Goal: Task Accomplishment & Management: Complete application form

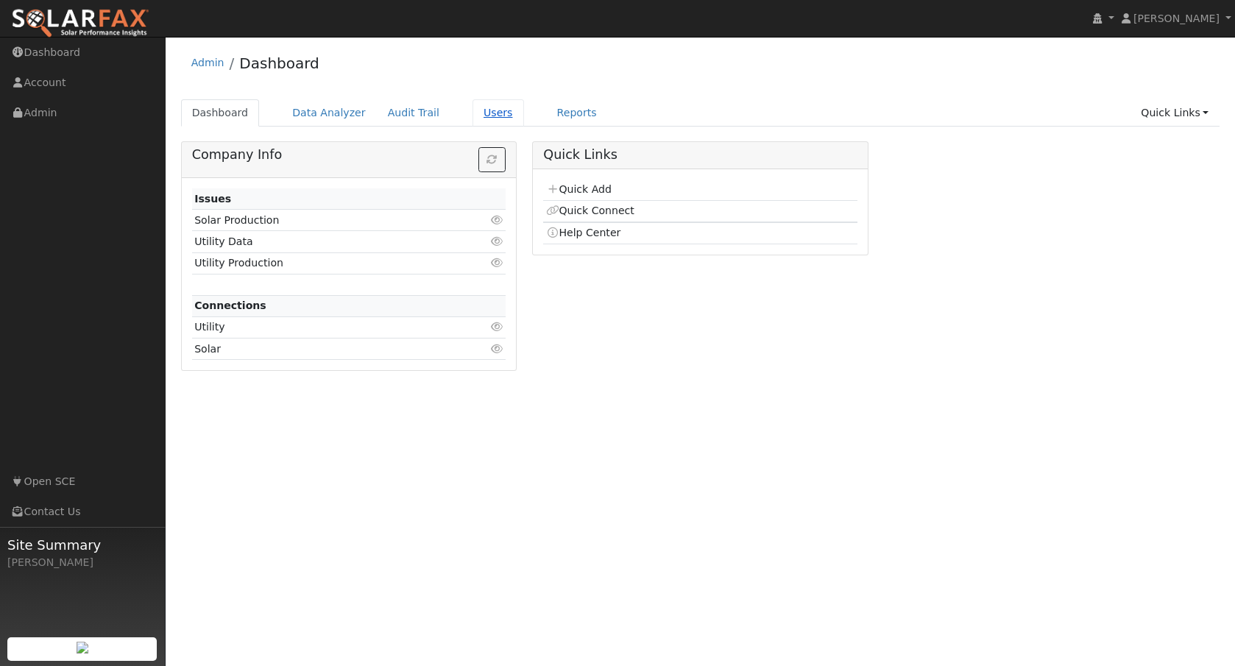
click at [483, 117] on link "Users" at bounding box center [498, 112] width 52 height 27
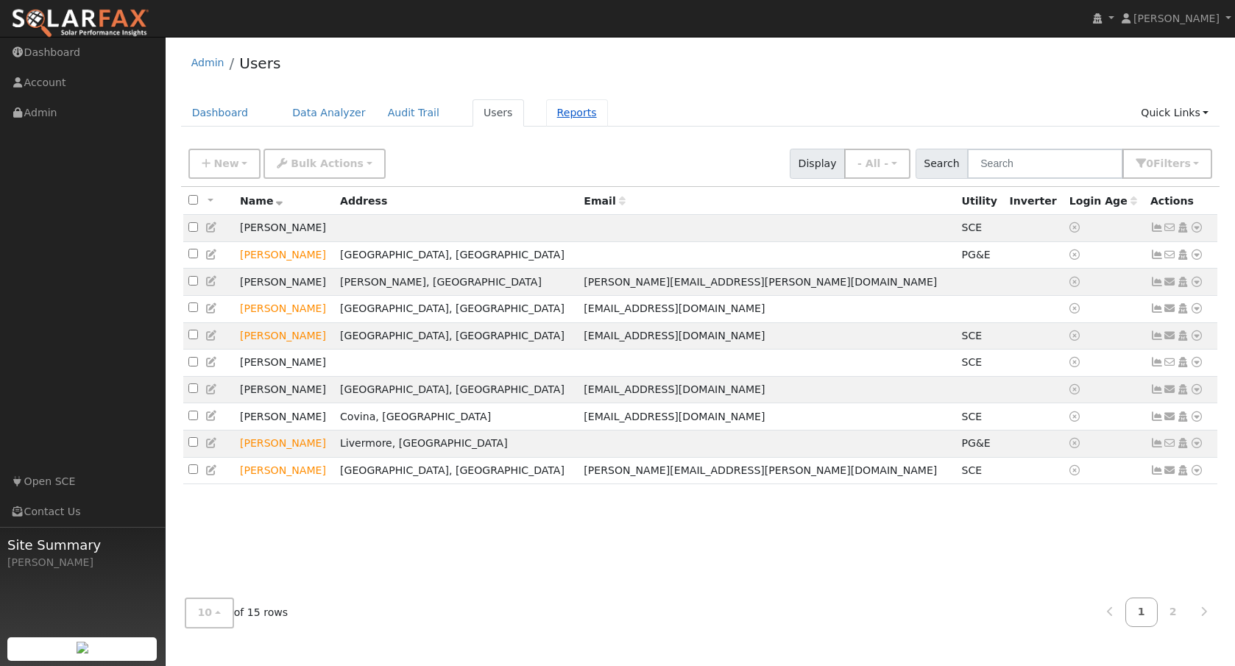
click at [560, 119] on link "Reports" at bounding box center [577, 112] width 62 height 27
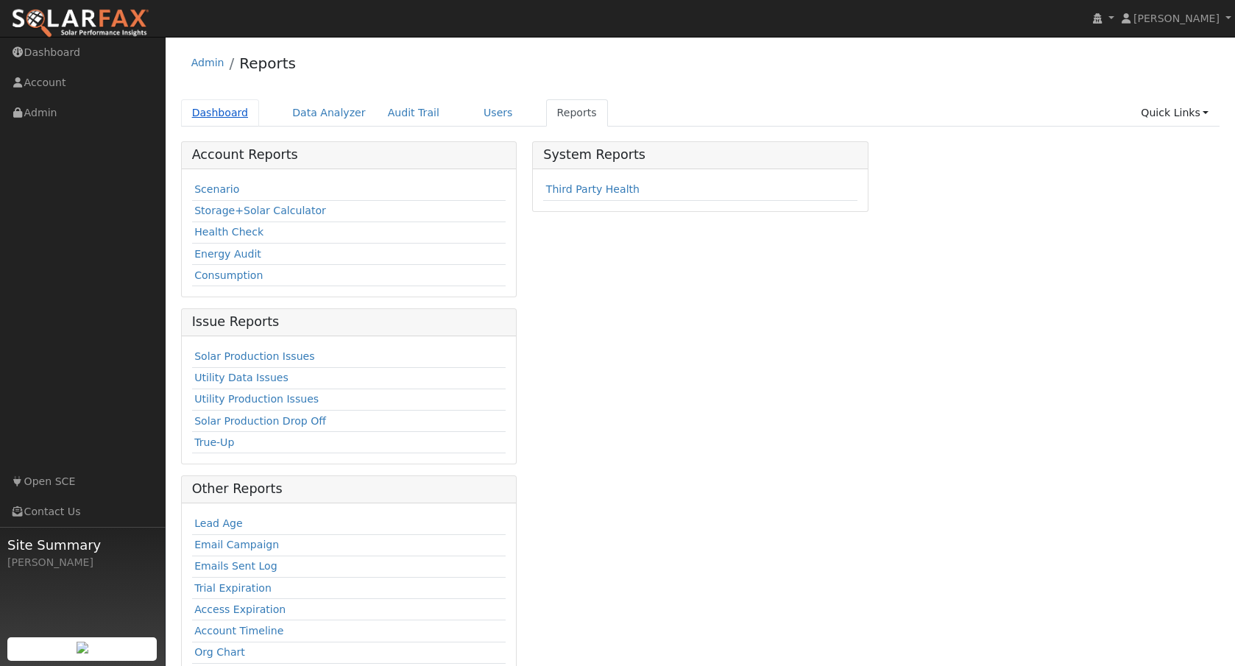
click at [241, 118] on link "Dashboard" at bounding box center [220, 112] width 79 height 27
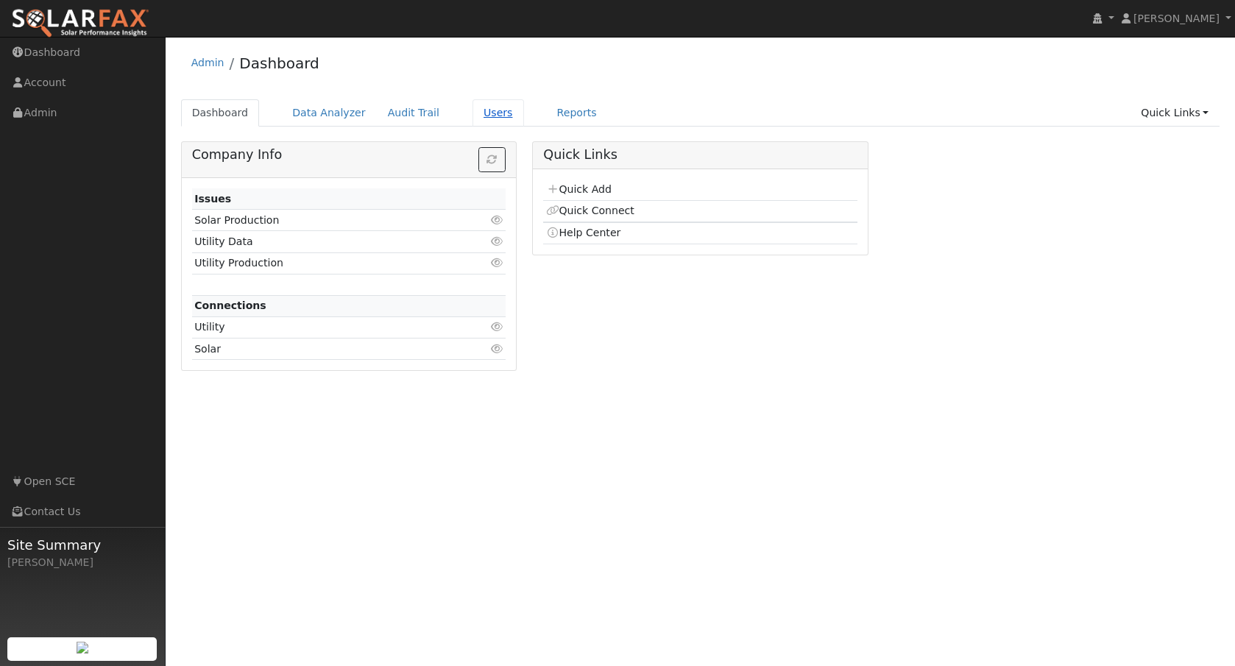
click at [473, 114] on link "Users" at bounding box center [498, 112] width 52 height 27
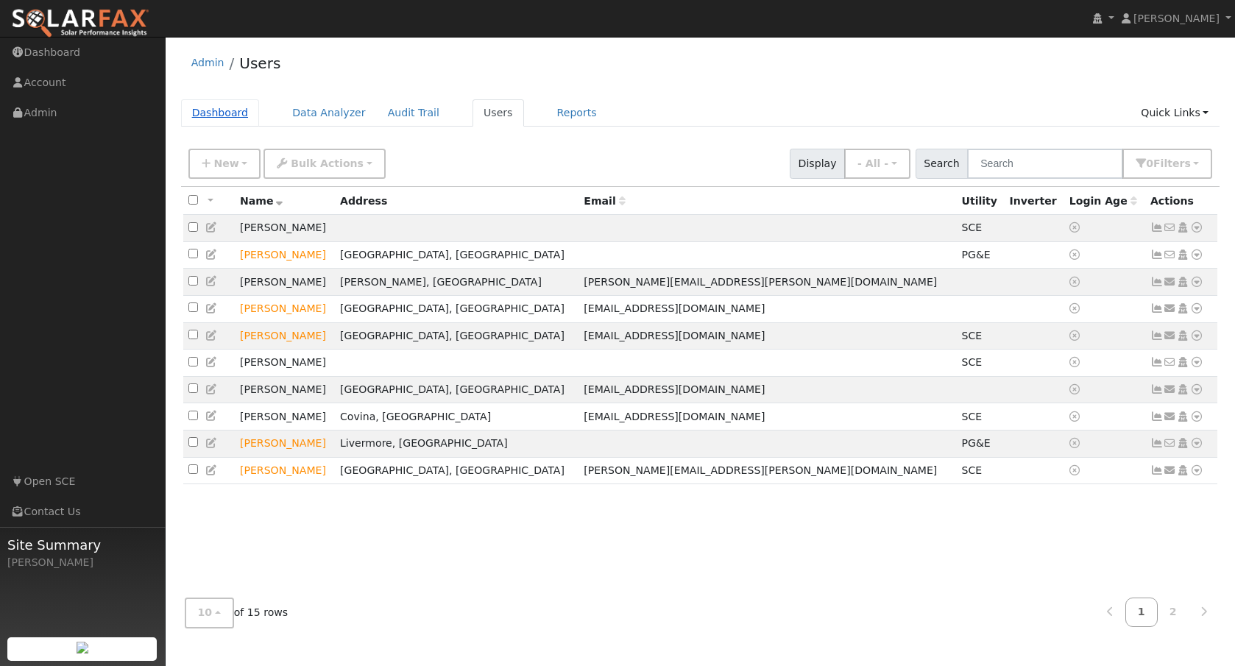
click at [236, 120] on link "Dashboard" at bounding box center [220, 112] width 79 height 27
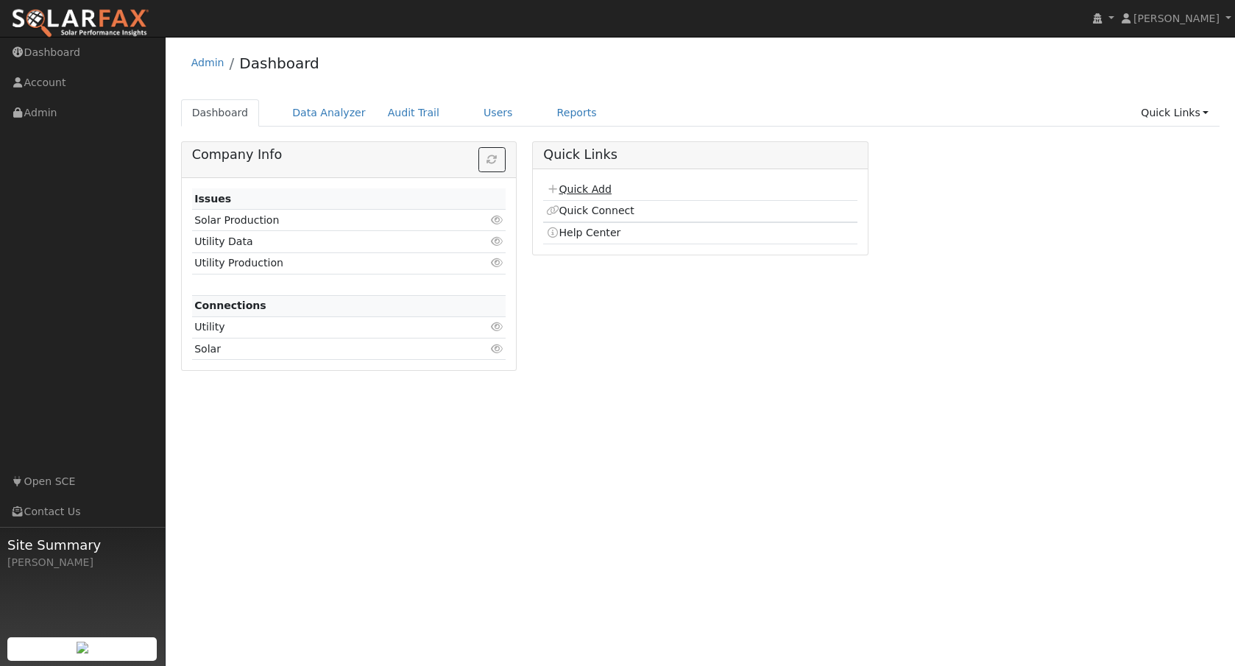
click at [581, 185] on link "Quick Add" at bounding box center [579, 189] width 66 height 12
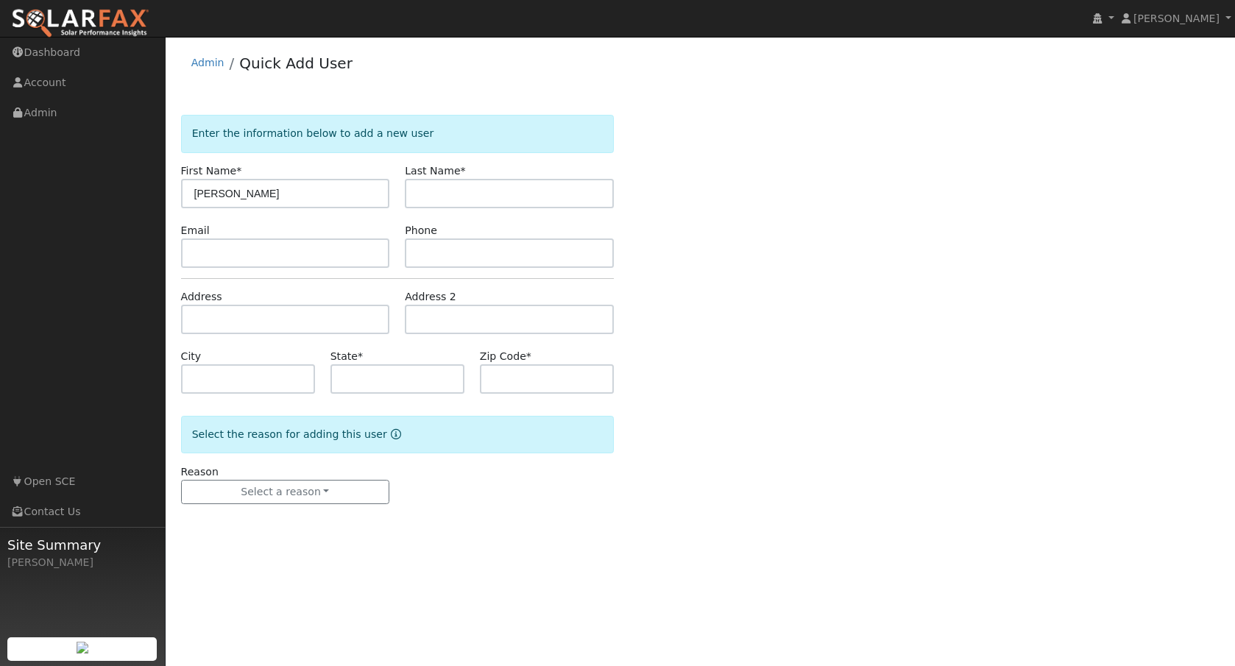
type input "[PERSON_NAME]"
click at [594, 198] on input "text" at bounding box center [509, 193] width 209 height 29
type input "[PERSON_NAME]"
click at [300, 256] on input "text" at bounding box center [285, 252] width 209 height 29
click at [310, 258] on input "text" at bounding box center [285, 252] width 209 height 29
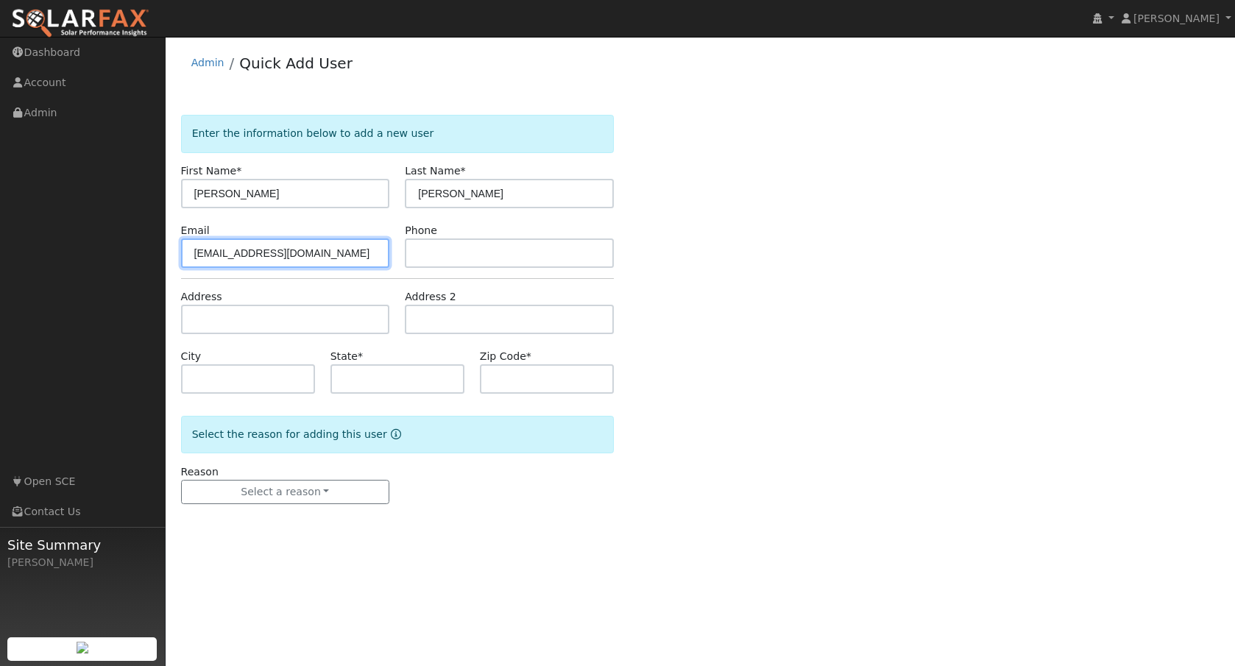
type input "rubinedo955@gmail.com"
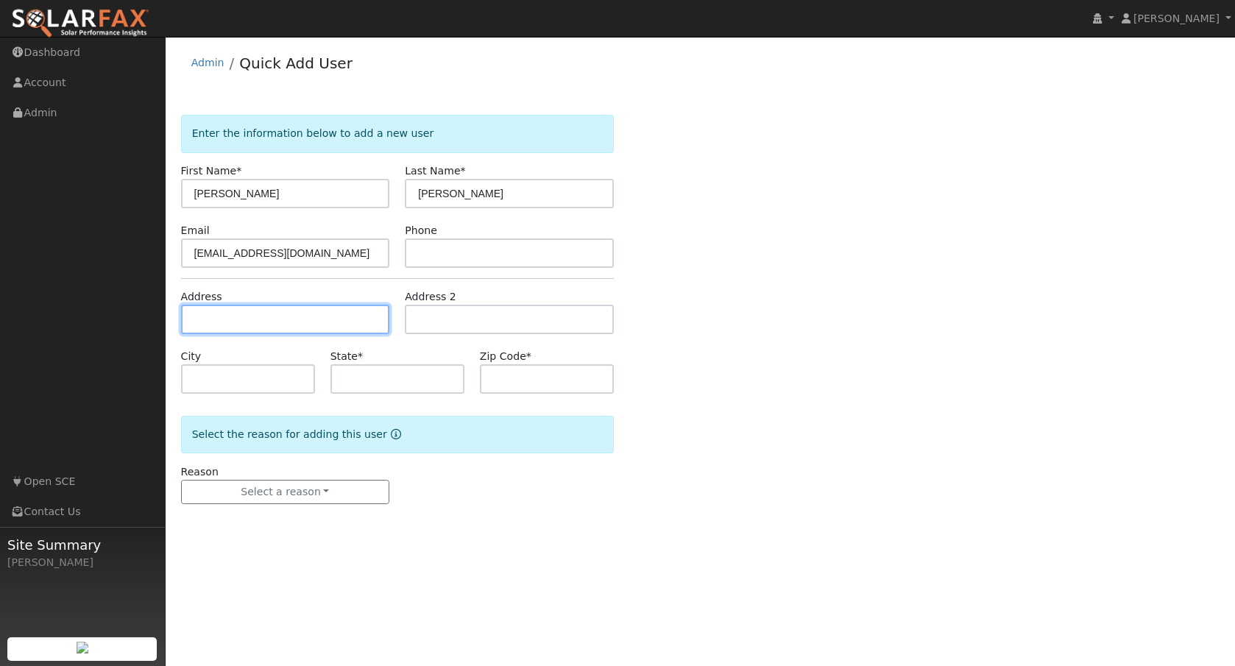
click at [322, 319] on input "text" at bounding box center [285, 319] width 209 height 29
type input "4721 San Bernardino Street"
type input "Montclair"
type input "CA"
type input "91763"
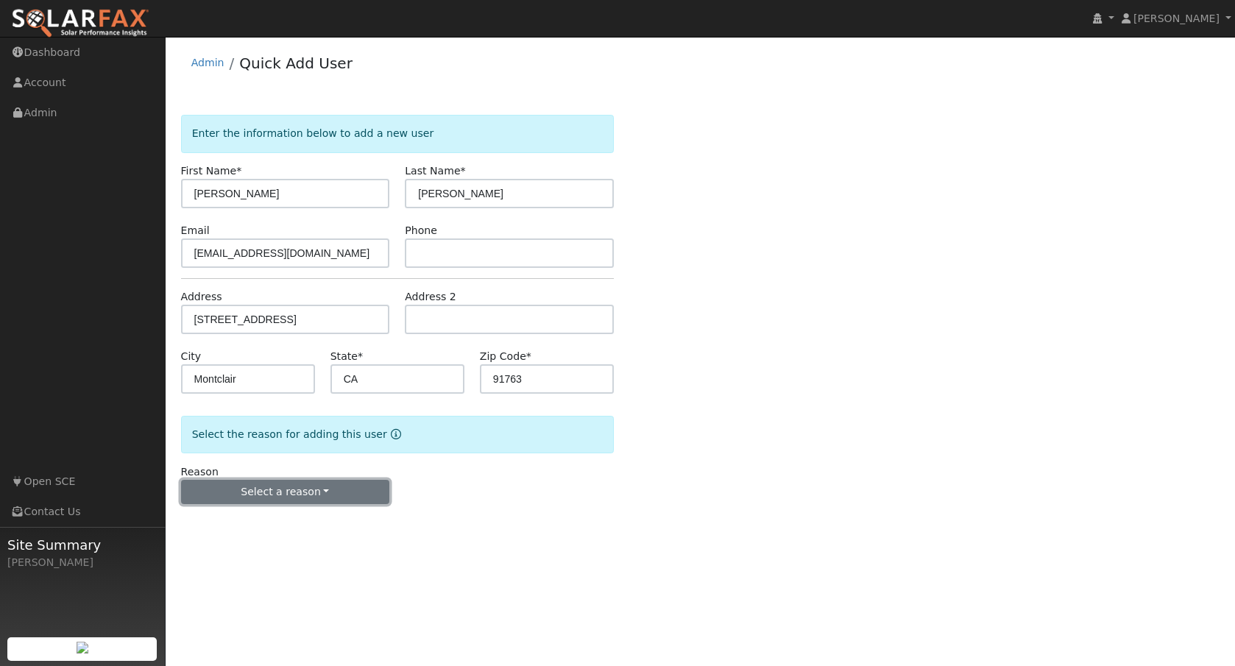
click at [344, 481] on button "Select a reason" at bounding box center [285, 492] width 209 height 25
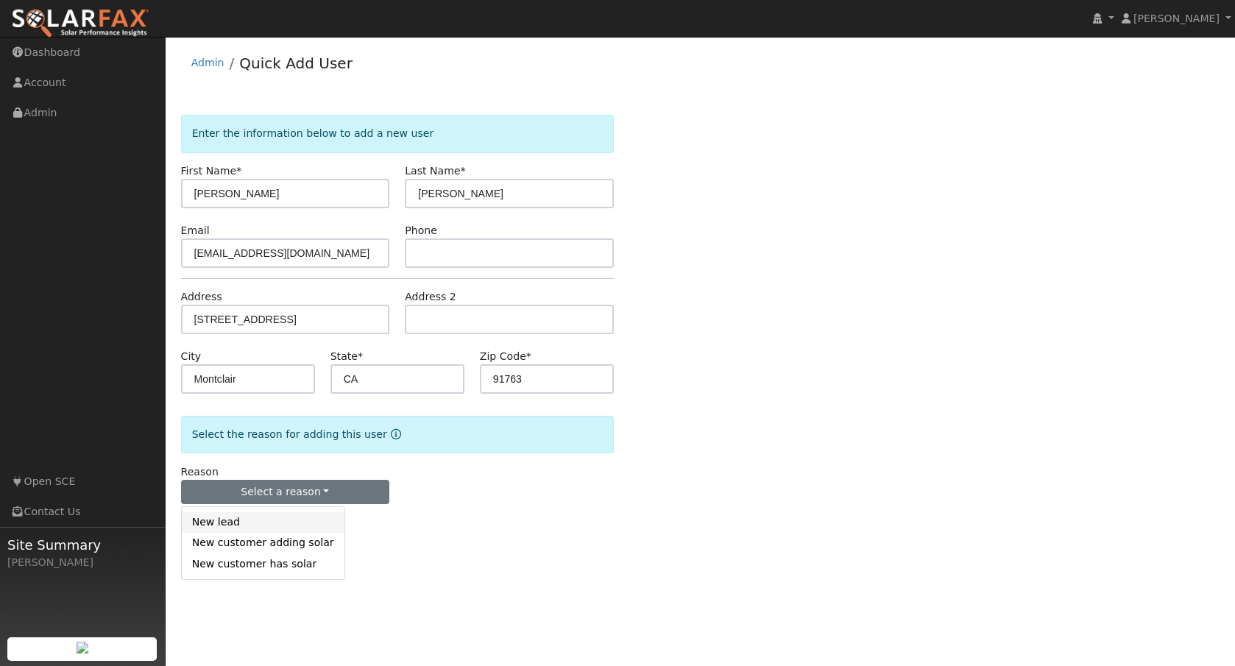
click at [269, 514] on link "New lead" at bounding box center [263, 522] width 163 height 21
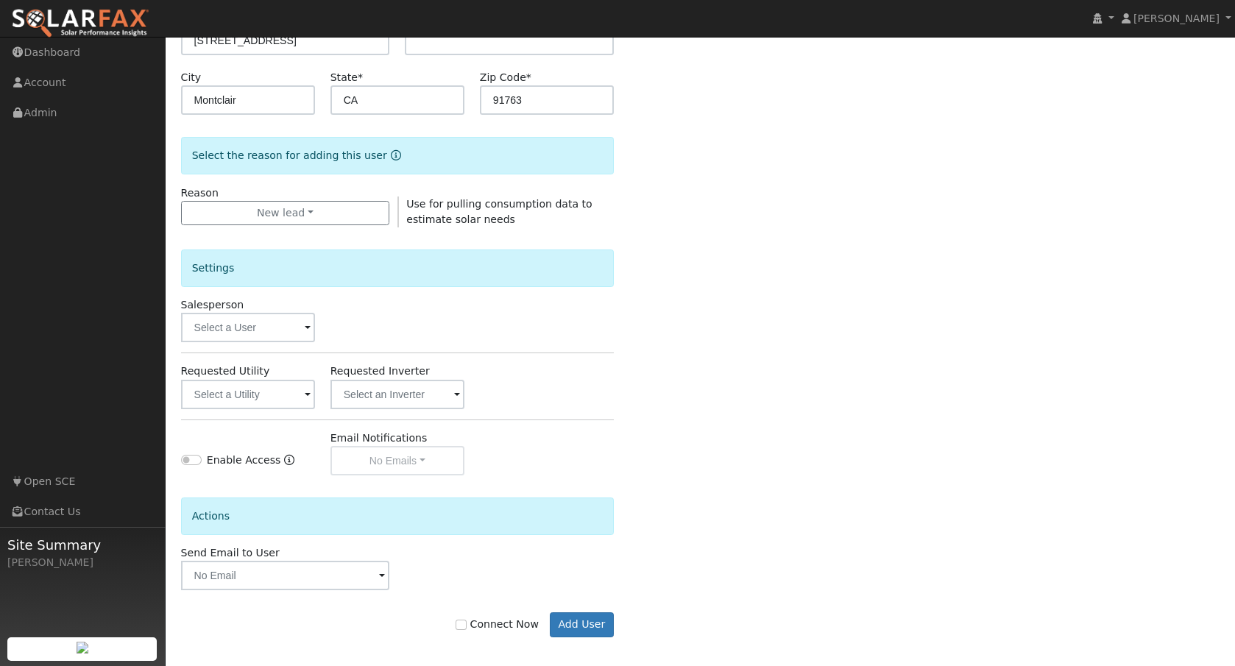
scroll to position [287, 0]
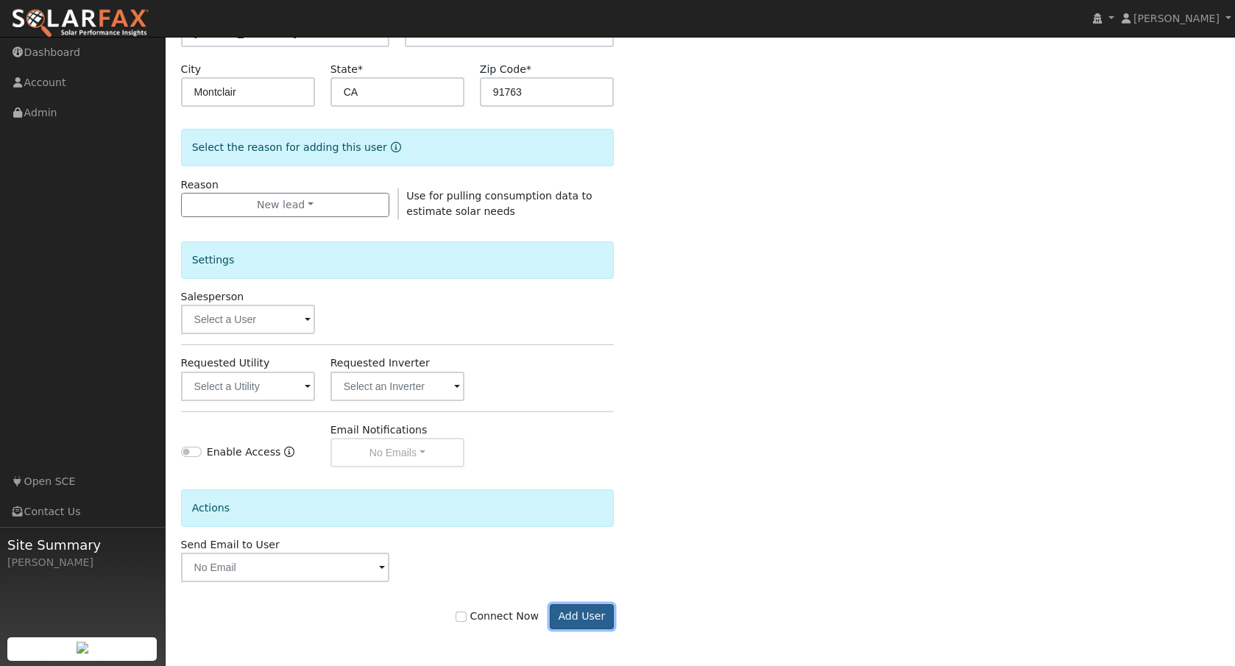
click at [580, 618] on button "Add User" at bounding box center [582, 616] width 64 height 25
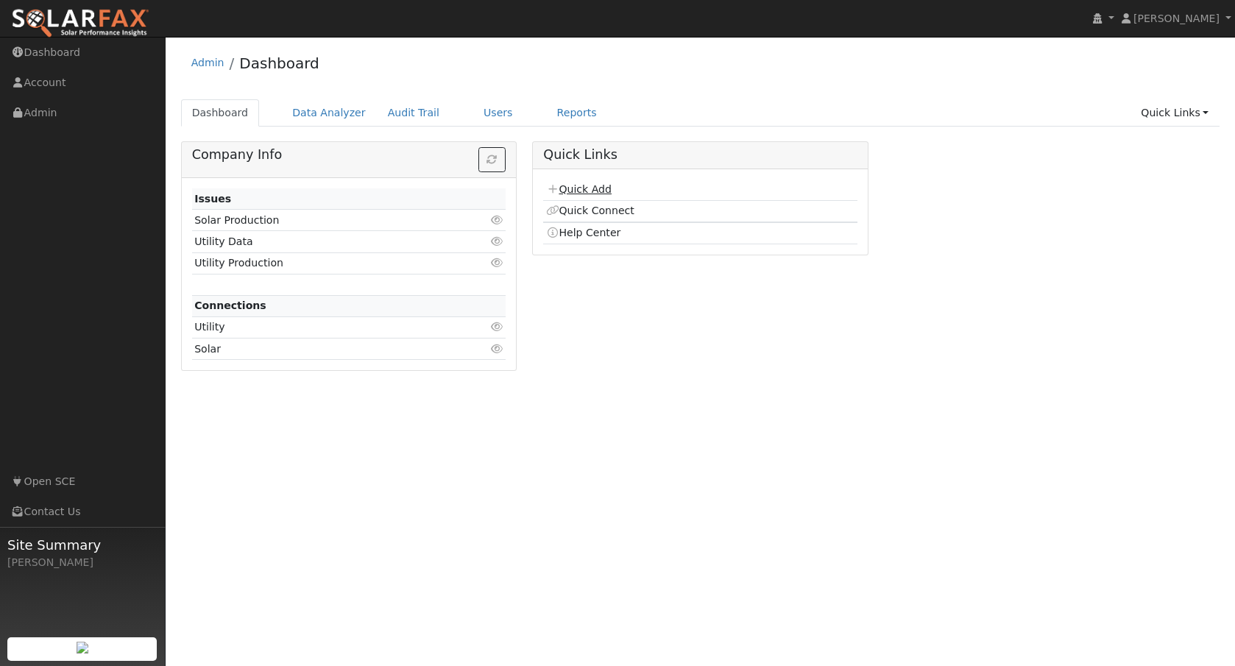
click at [578, 190] on link "Quick Add" at bounding box center [579, 189] width 66 height 12
click at [320, 108] on link "Data Analyzer" at bounding box center [329, 112] width 96 height 27
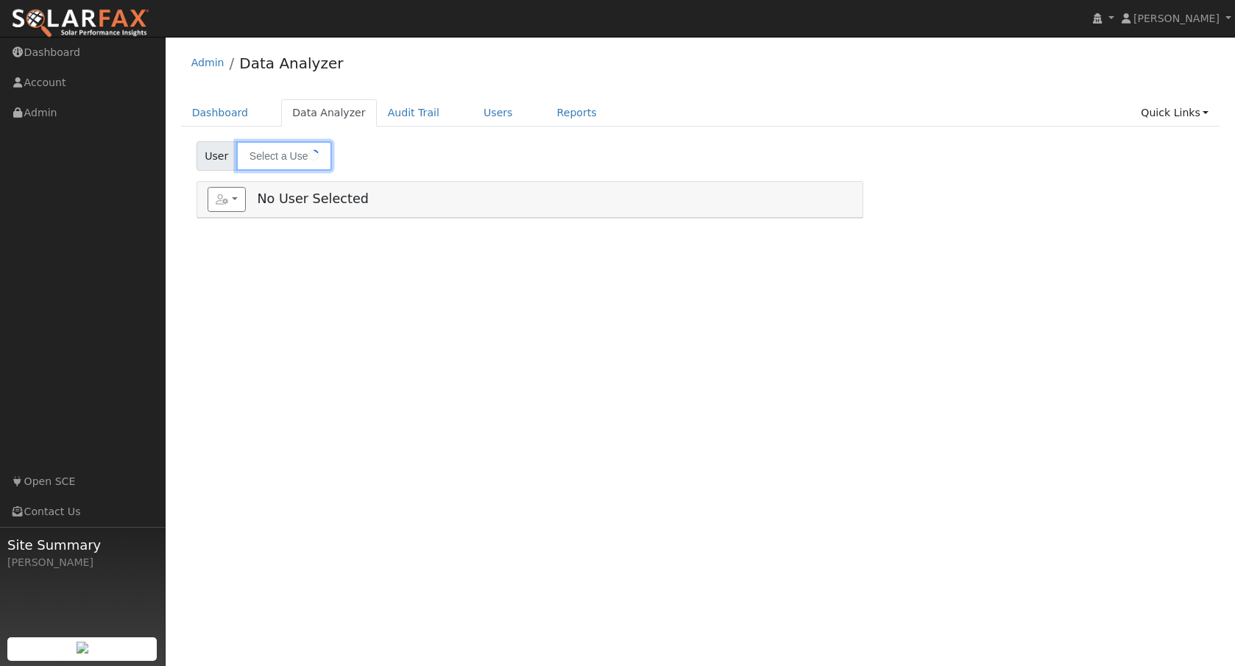
type input "[PERSON_NAME]"
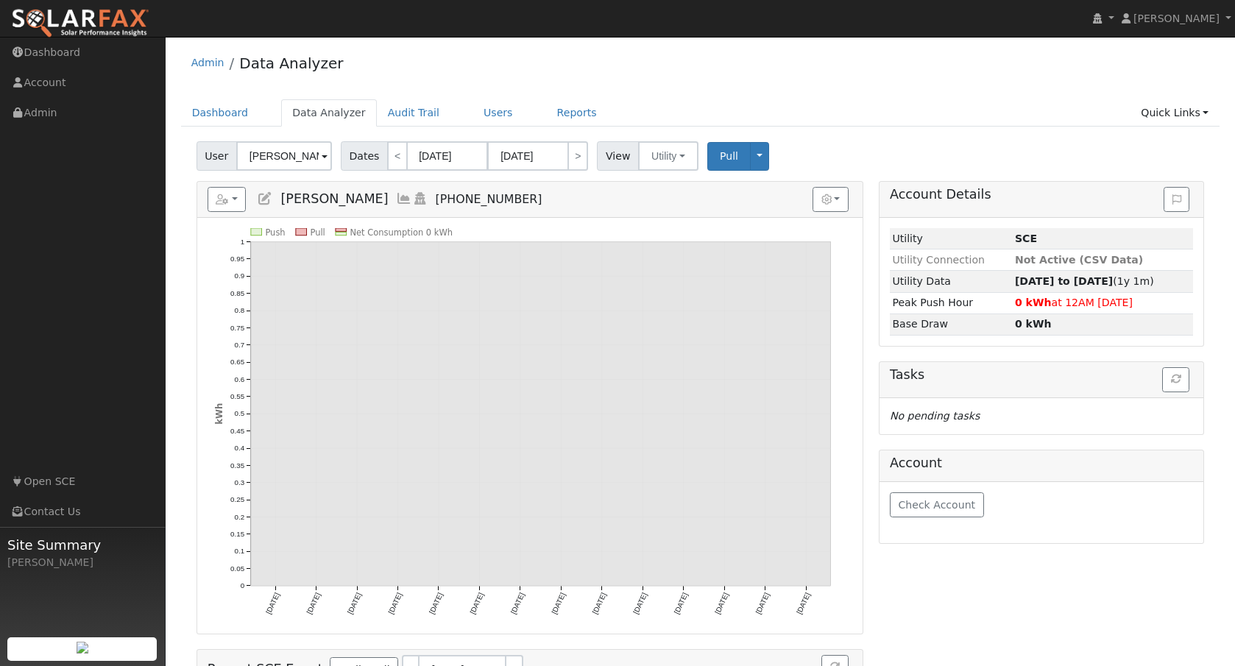
click at [322, 156] on span at bounding box center [325, 157] width 6 height 17
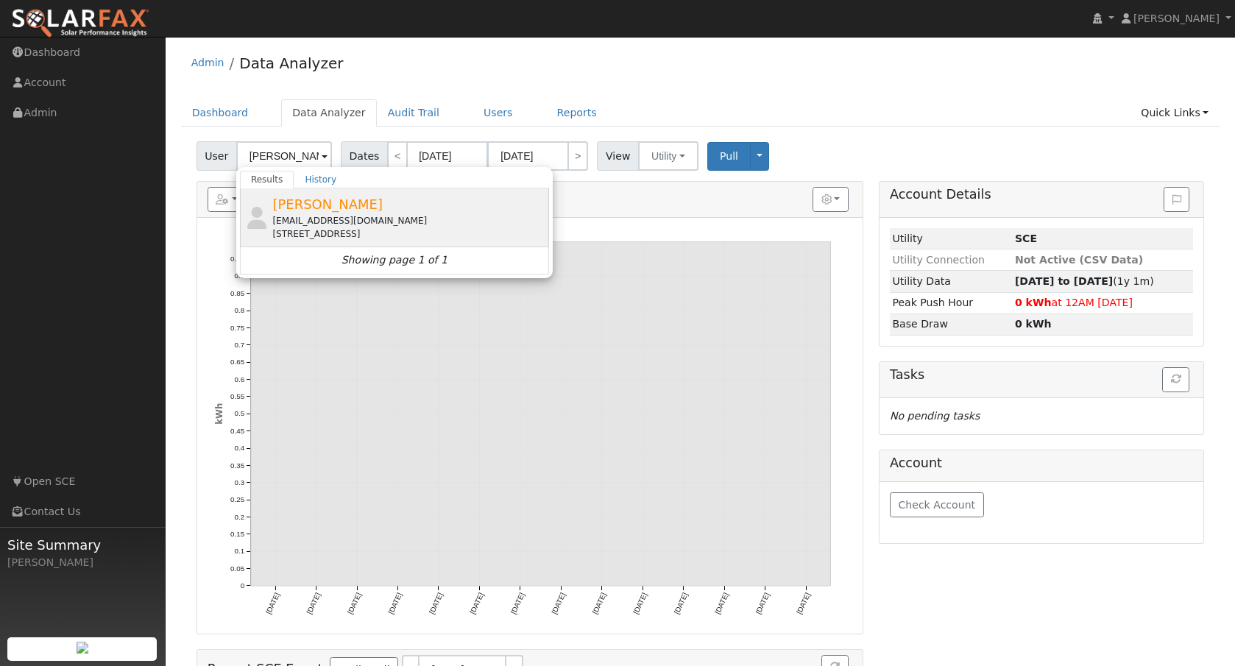
click at [288, 206] on span "[PERSON_NAME]" at bounding box center [327, 204] width 110 height 15
type input "[PERSON_NAME]"
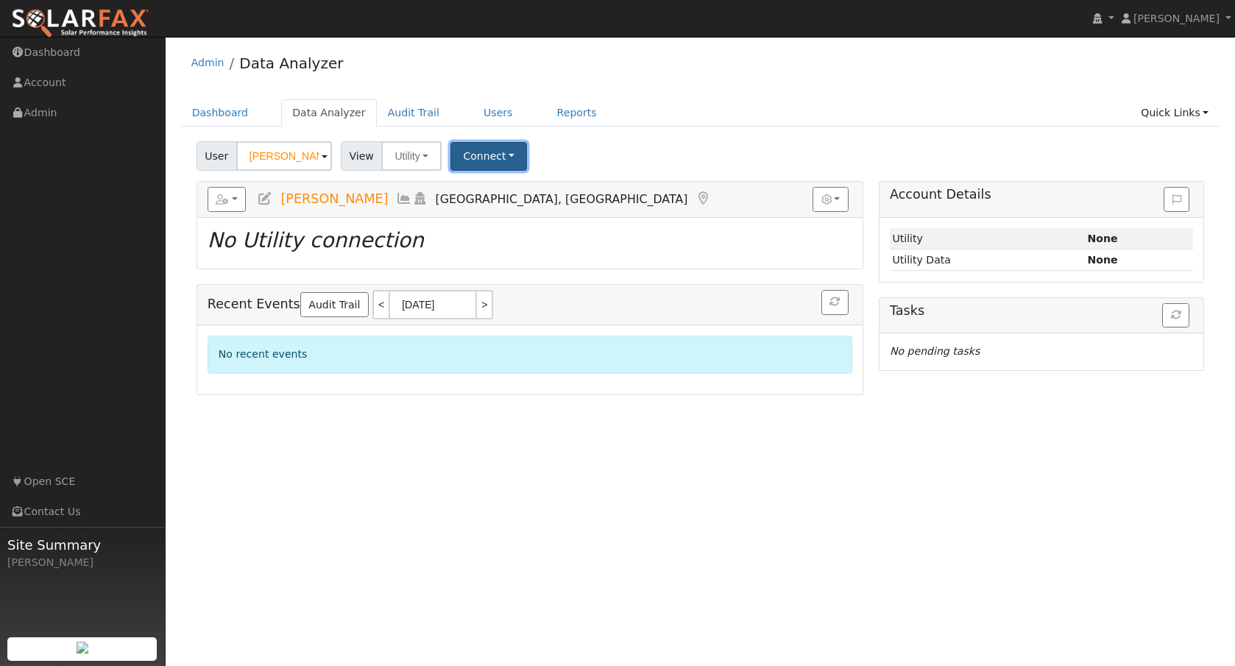
click at [512, 160] on button "Connect" at bounding box center [488, 156] width 77 height 29
click at [587, 149] on div "User Graciela Pinedo Account Default Account Default Account 4721 San Bernardin…" at bounding box center [700, 153] width 1013 height 35
click at [821, 199] on icon "button" at bounding box center [826, 199] width 10 height 10
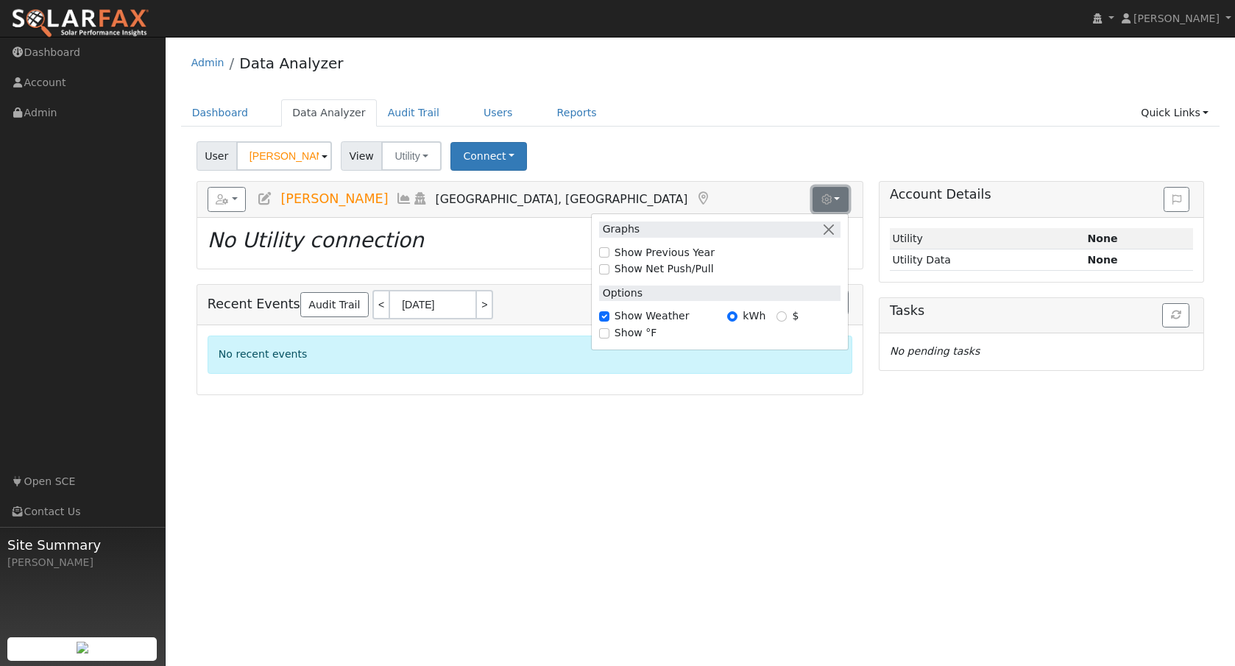
click at [837, 188] on button "button" at bounding box center [831, 199] width 36 height 25
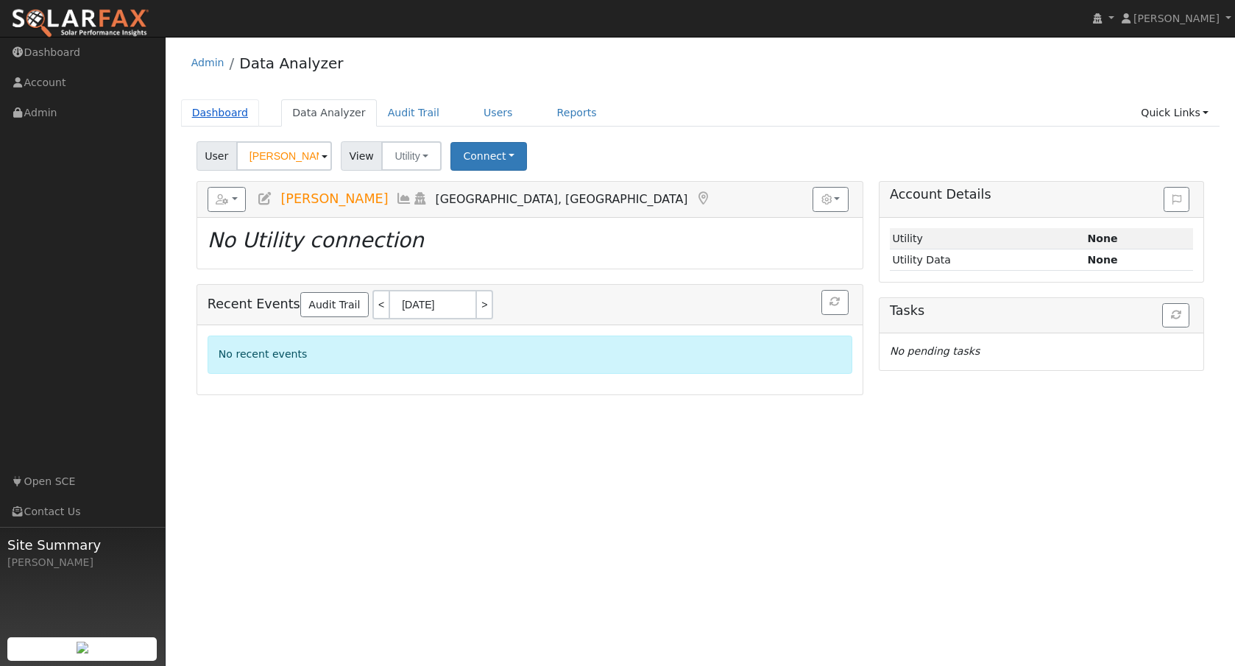
click at [199, 113] on link "Dashboard" at bounding box center [220, 112] width 79 height 27
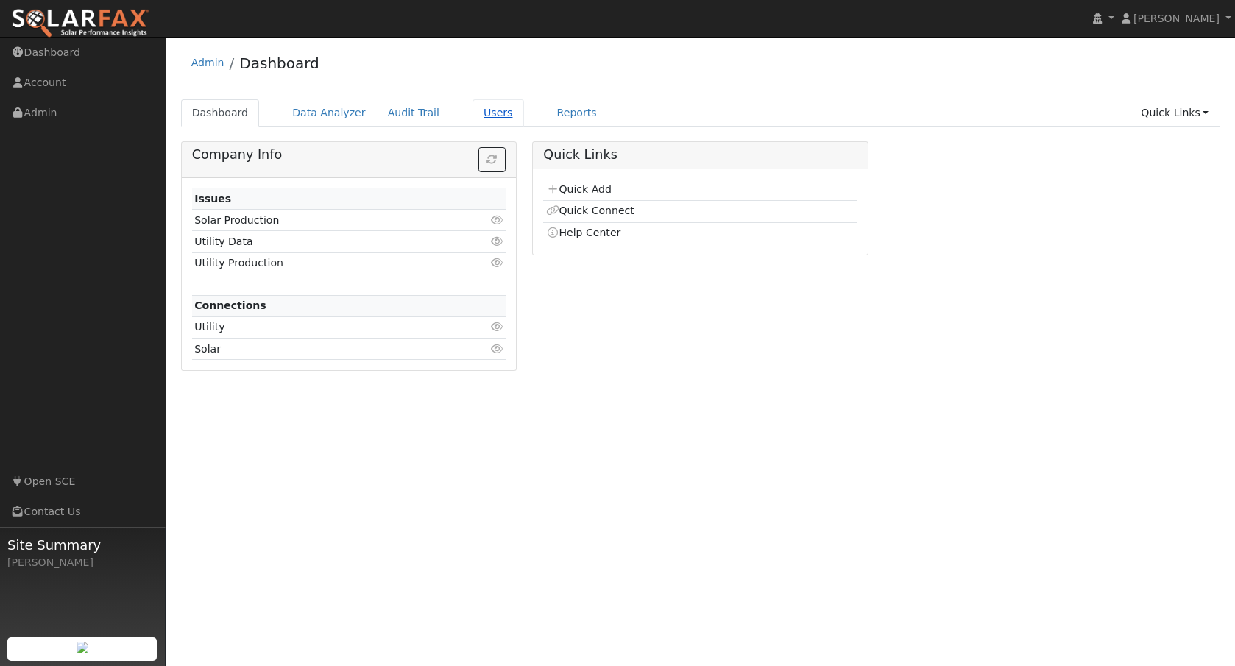
click at [474, 112] on link "Users" at bounding box center [498, 112] width 52 height 27
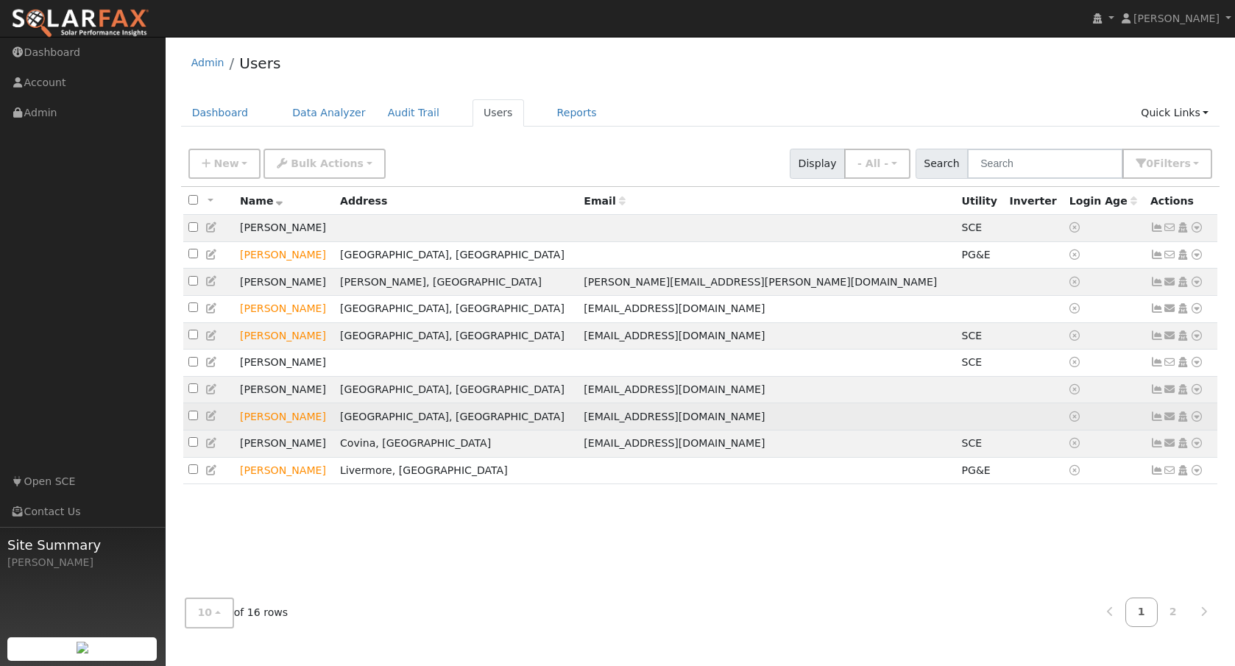
click at [1193, 422] on icon at bounding box center [1196, 416] width 13 height 10
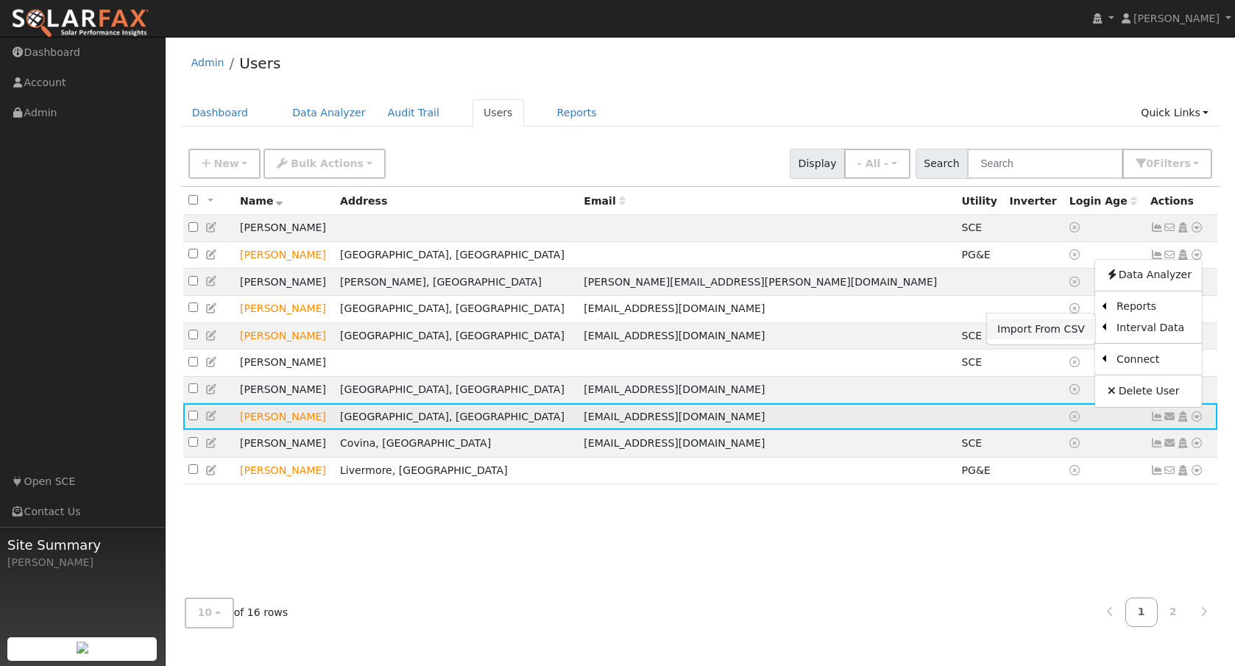
click at [1066, 339] on link "Import From CSV" at bounding box center [1041, 329] width 108 height 21
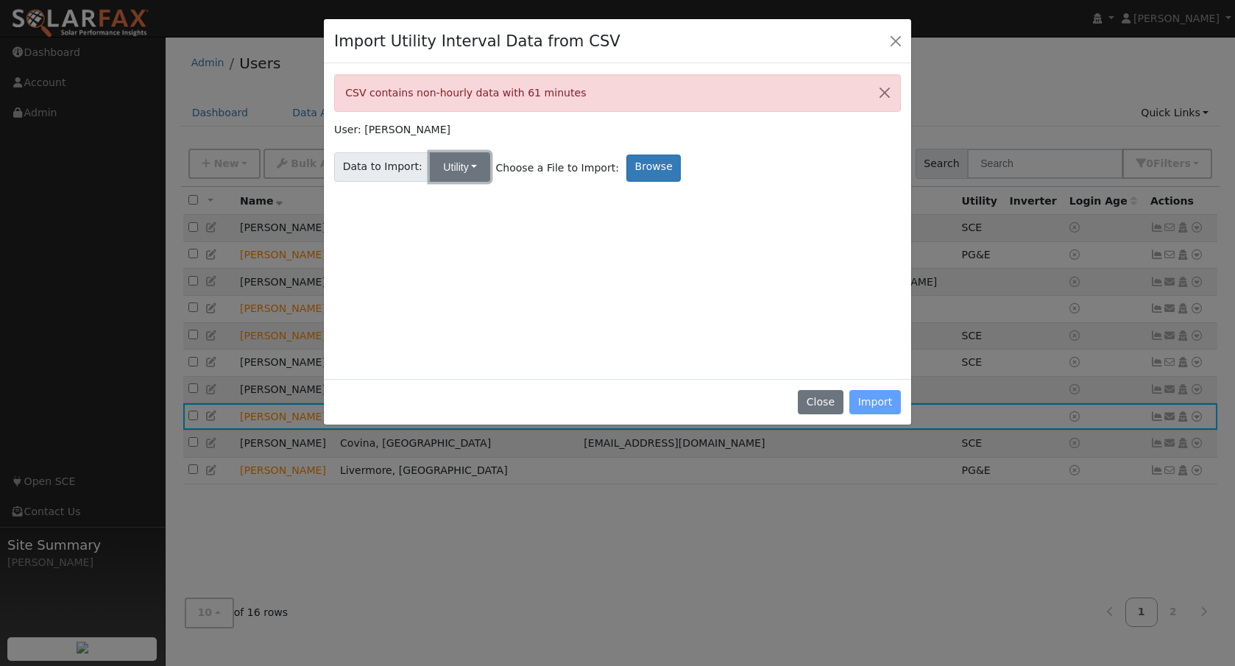
click at [475, 169] on button "Utility" at bounding box center [460, 166] width 60 height 29
click at [459, 195] on link "Utility" at bounding box center [474, 199] width 102 height 21
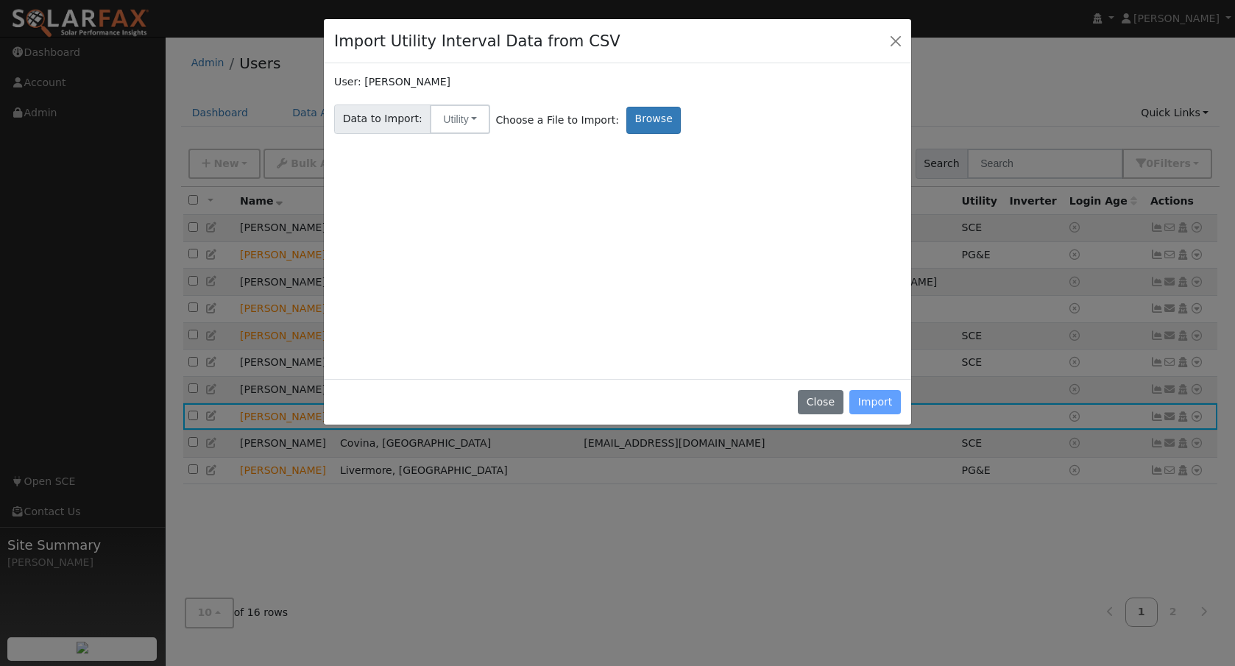
click at [483, 120] on div "Data to Import: Utility Utility Solar" at bounding box center [412, 119] width 161 height 29
click at [472, 120] on button "Utility" at bounding box center [460, 119] width 60 height 29
click at [459, 153] on link "Utility" at bounding box center [474, 151] width 102 height 21
click at [640, 121] on label "Browse" at bounding box center [653, 120] width 54 height 27
click at [0, 0] on input "Browse" at bounding box center [0, 0] width 0 height 0
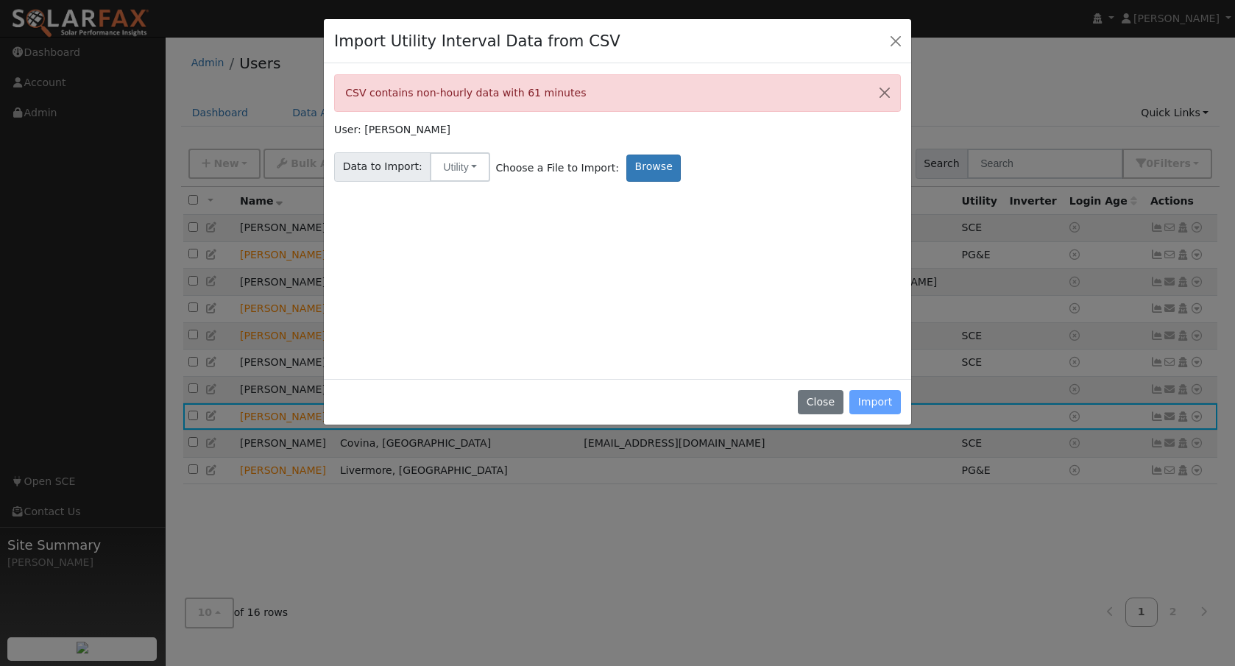
click at [868, 404] on div "Close Import" at bounding box center [617, 402] width 587 height 46
click at [831, 404] on button "Close" at bounding box center [820, 402] width 45 height 25
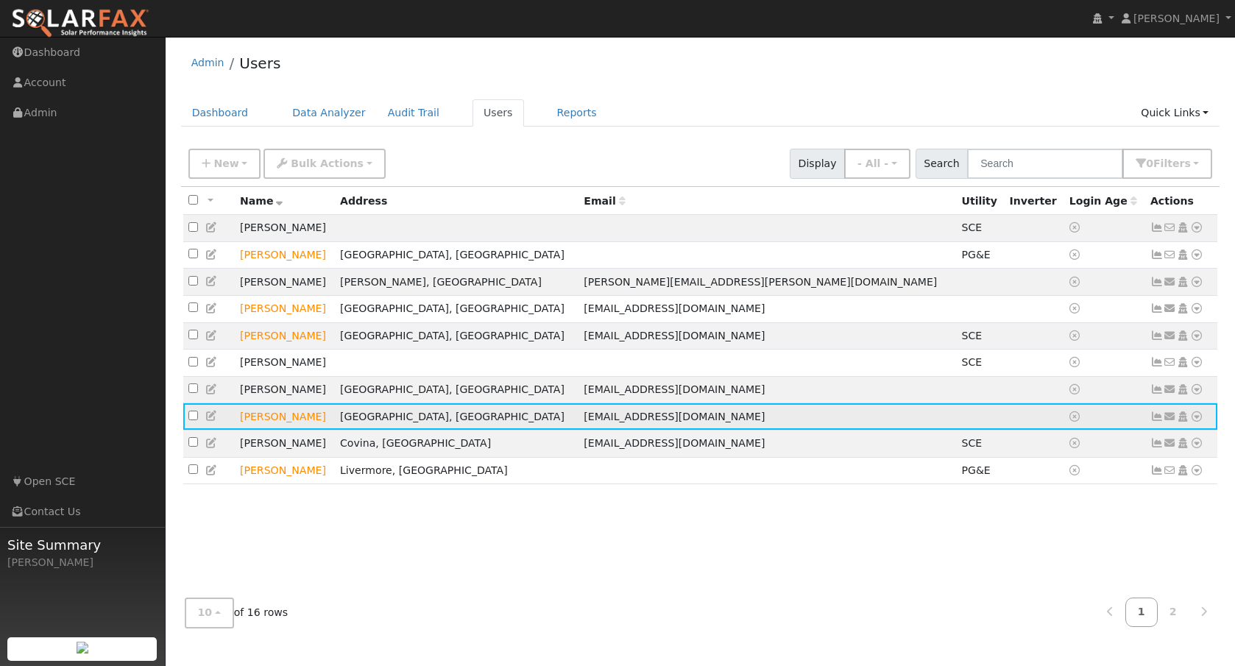
click at [1194, 422] on icon at bounding box center [1196, 416] width 13 height 10
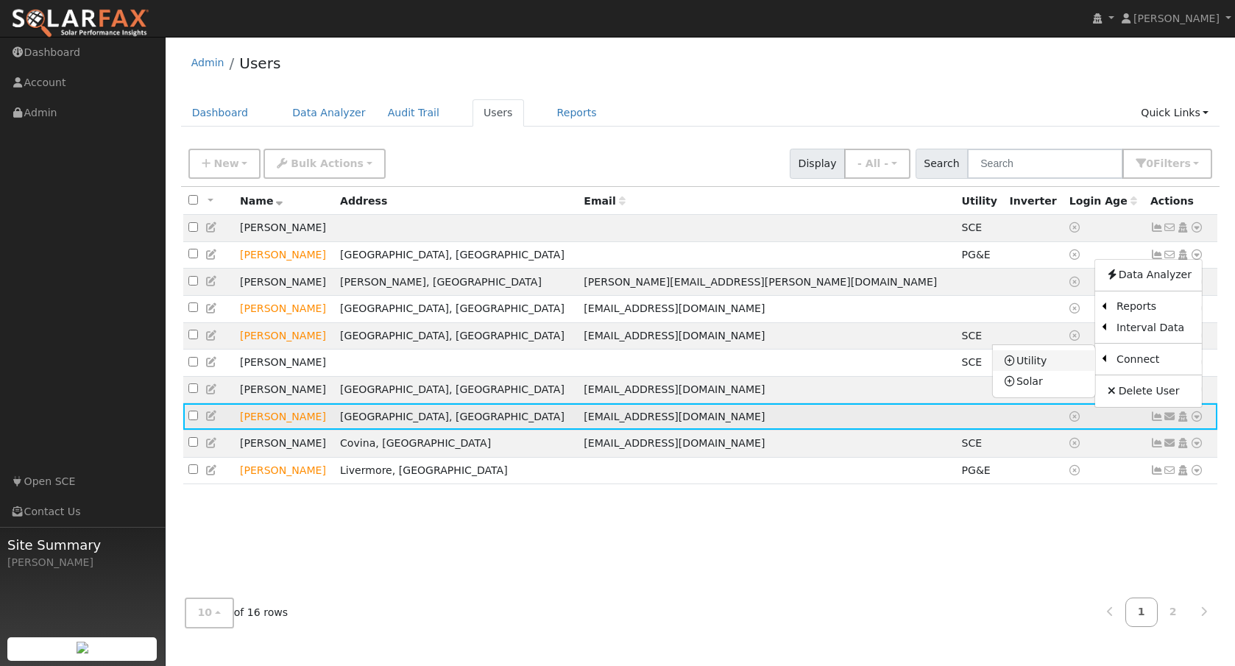
click at [1066, 367] on link "Utility" at bounding box center [1044, 360] width 102 height 21
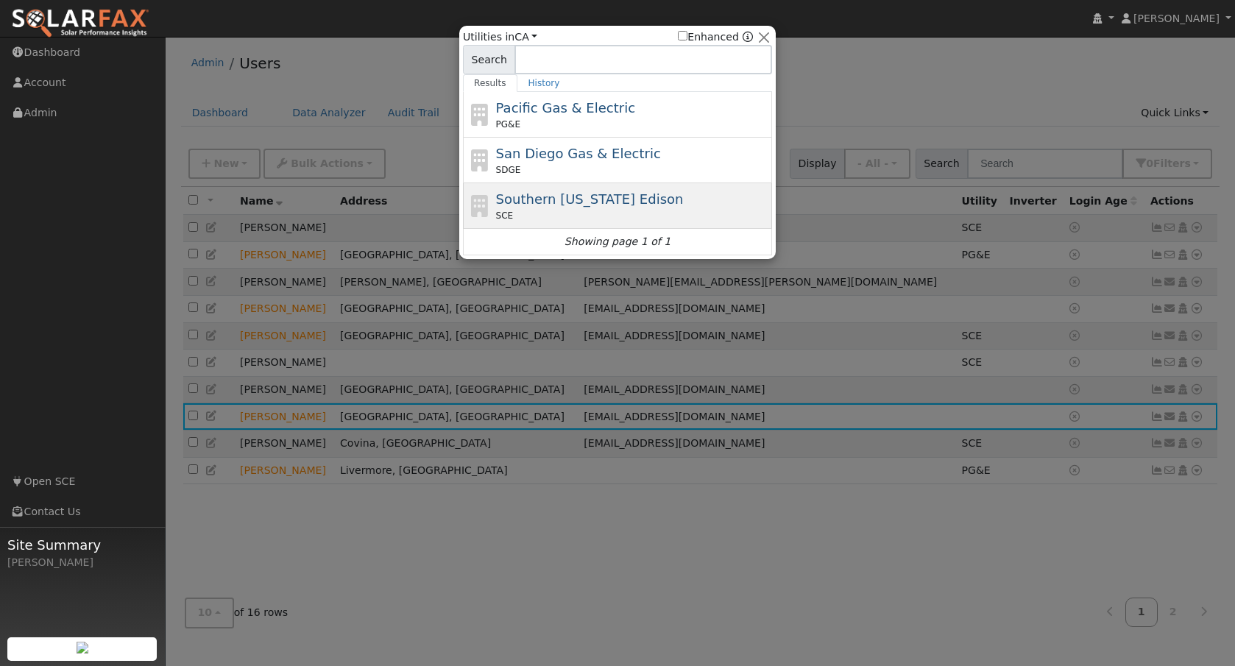
click at [586, 193] on span "Southern California Edison" at bounding box center [590, 198] width 188 height 15
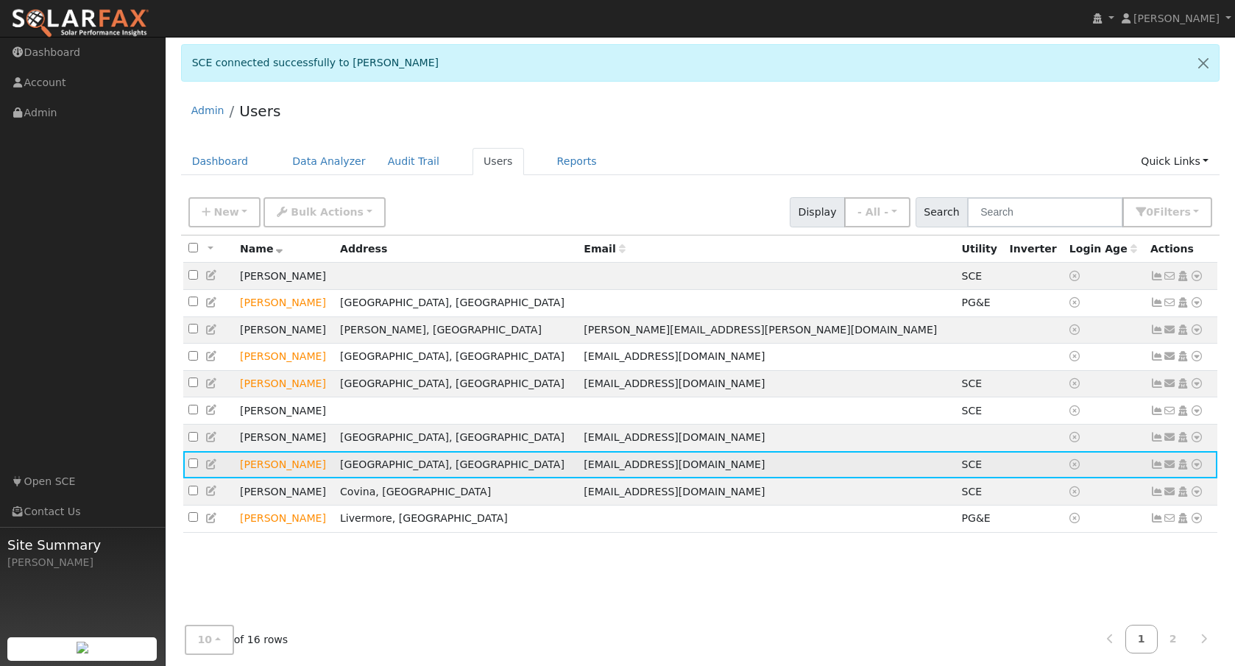
click at [1197, 467] on icon at bounding box center [1196, 464] width 13 height 10
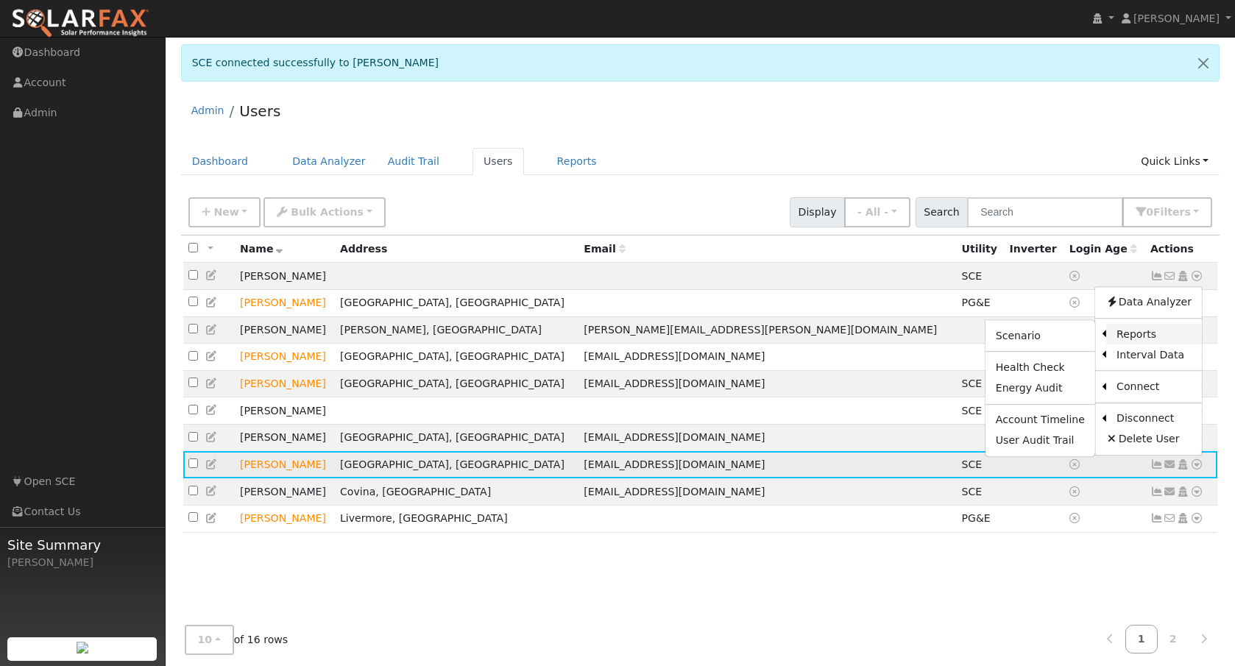
click at [1160, 340] on link "Reports" at bounding box center [1154, 334] width 96 height 21
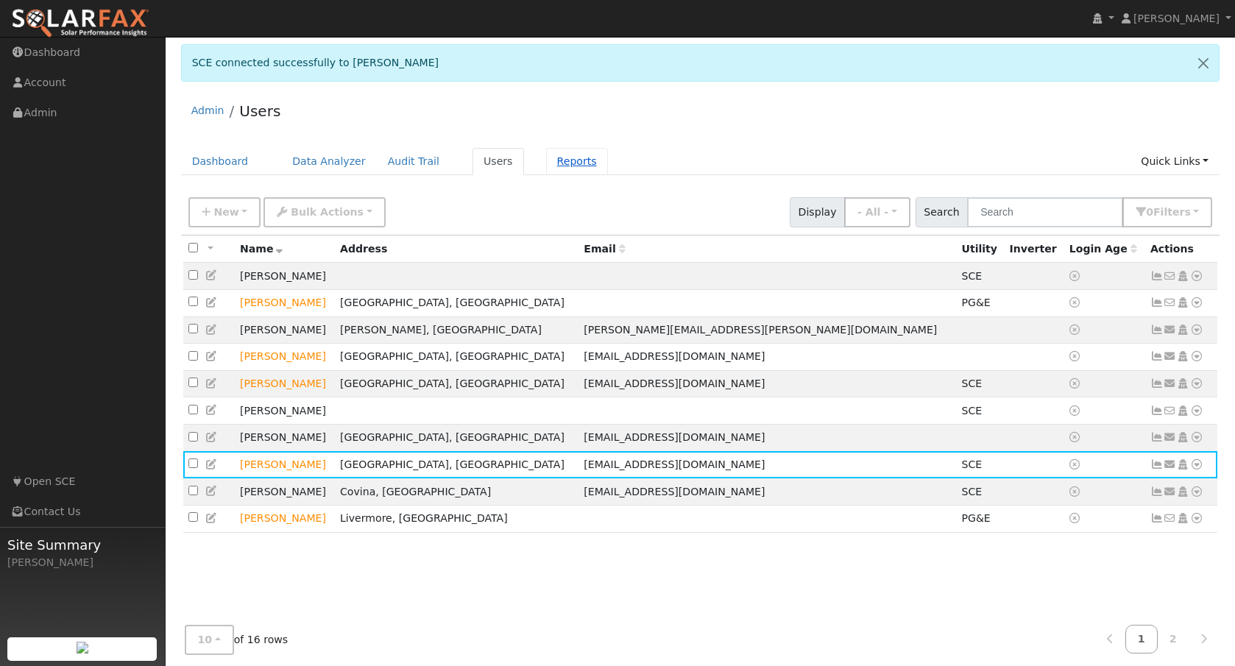
click at [560, 160] on link "Reports" at bounding box center [577, 161] width 62 height 27
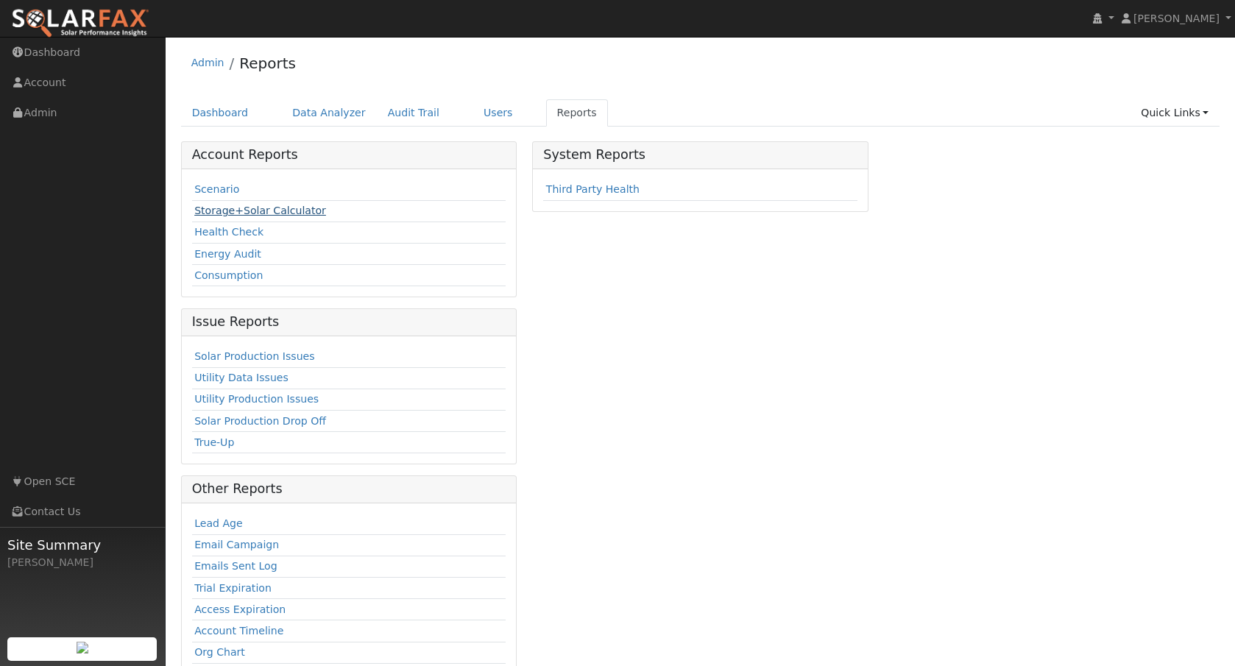
click at [253, 215] on link "Storage+Solar Calculator" at bounding box center [260, 211] width 132 height 12
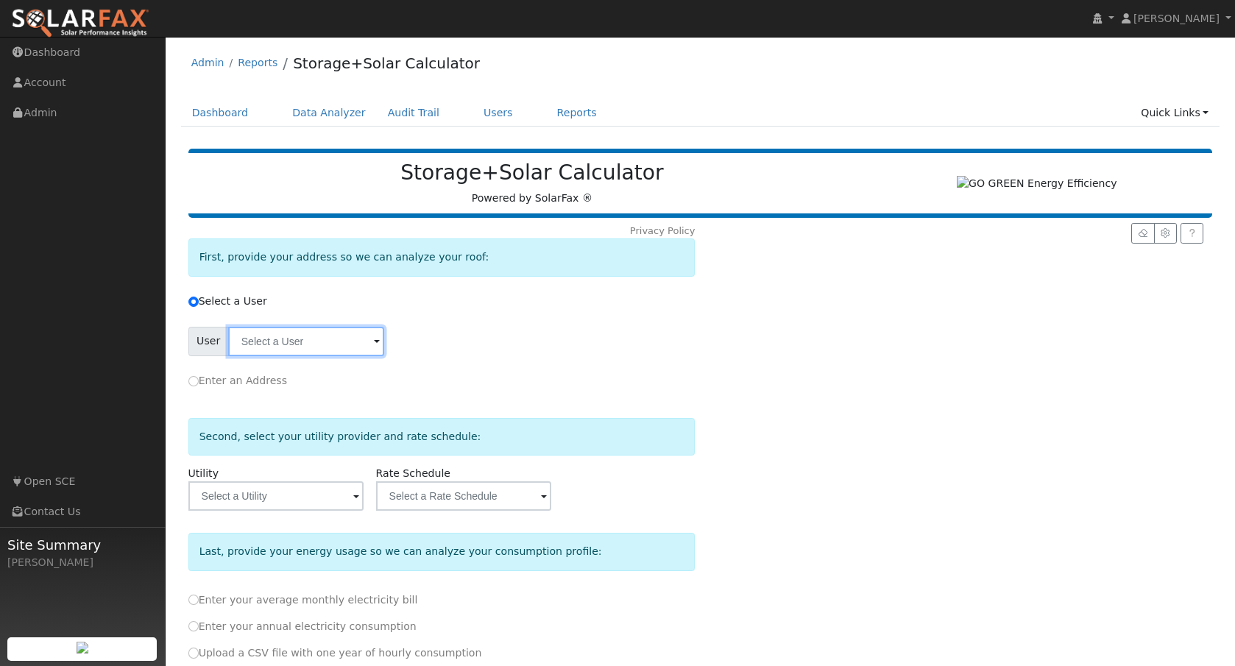
click at [315, 341] on input "text" at bounding box center [306, 341] width 156 height 29
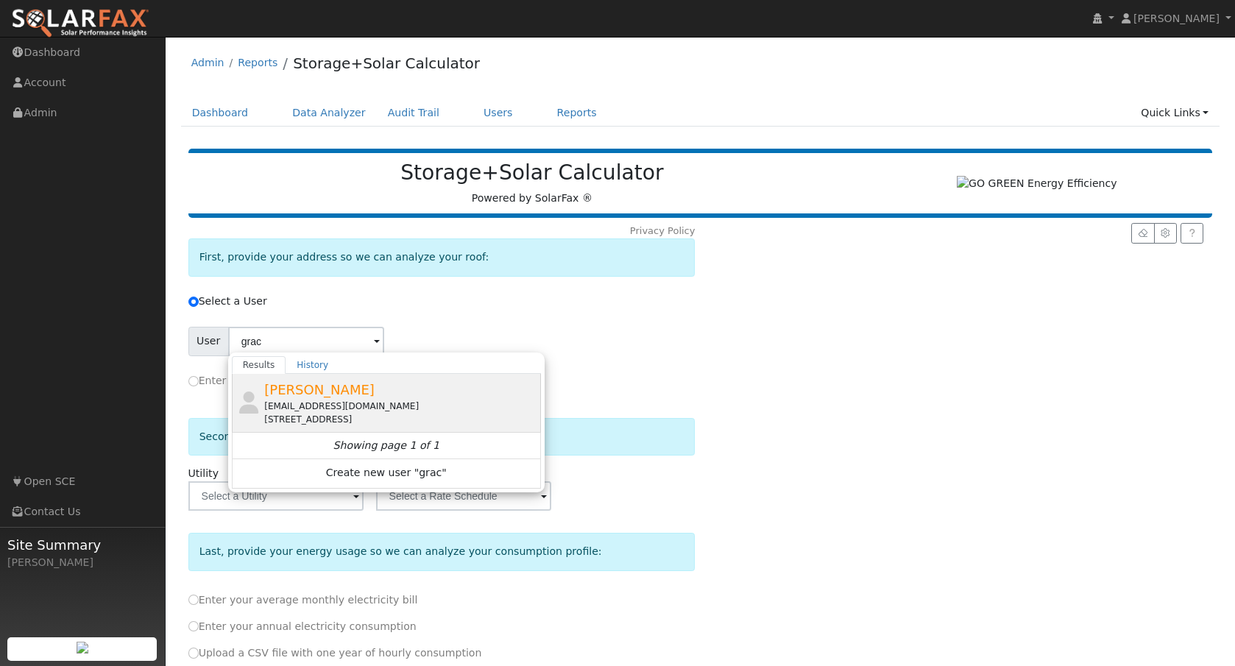
click at [294, 397] on span "[PERSON_NAME]" at bounding box center [319, 389] width 110 height 15
type input "[PERSON_NAME]"
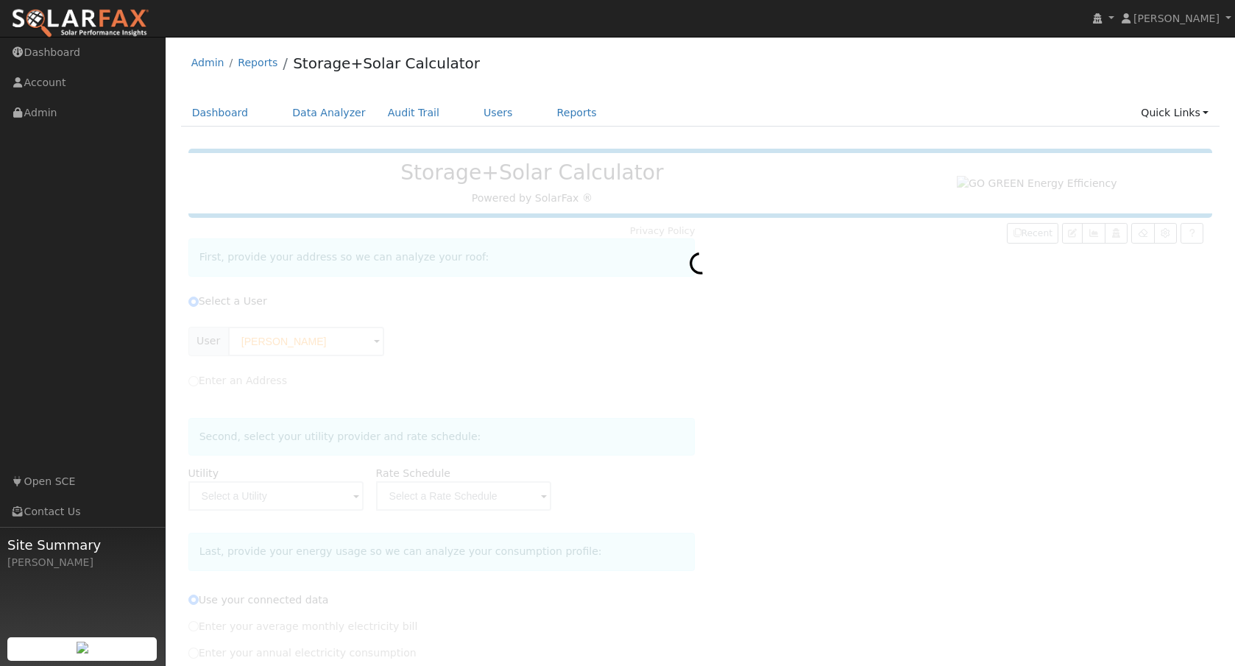
type input "Southern [US_STATE] Edison"
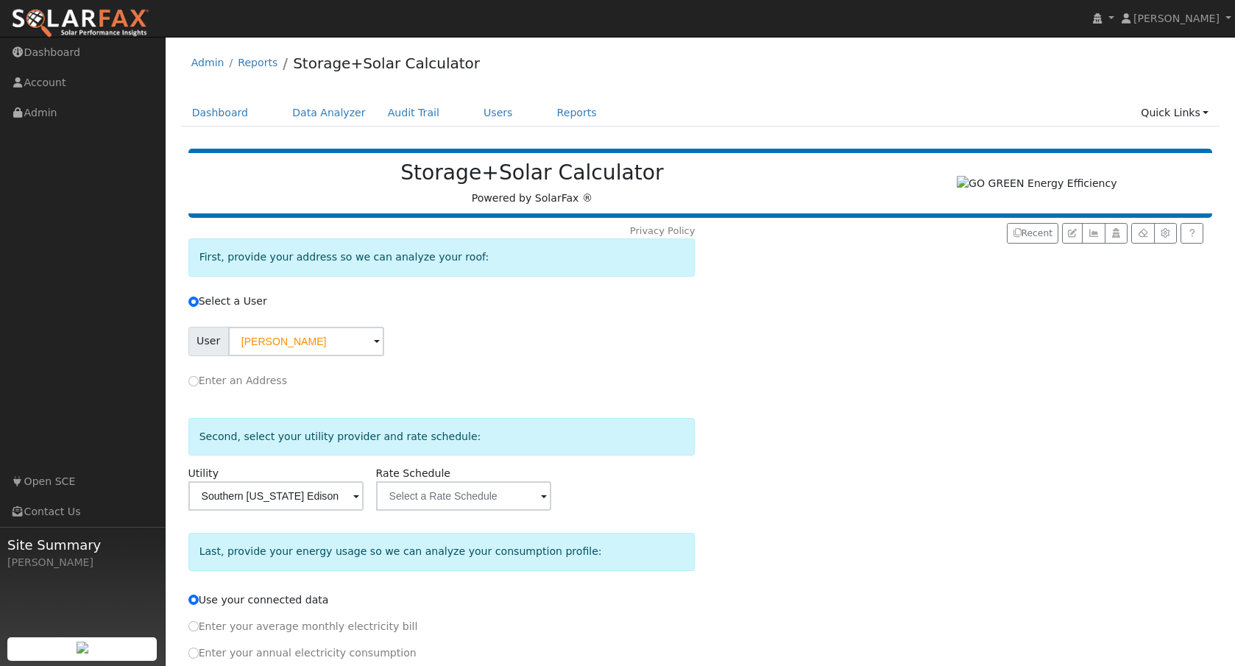
scroll to position [98, 0]
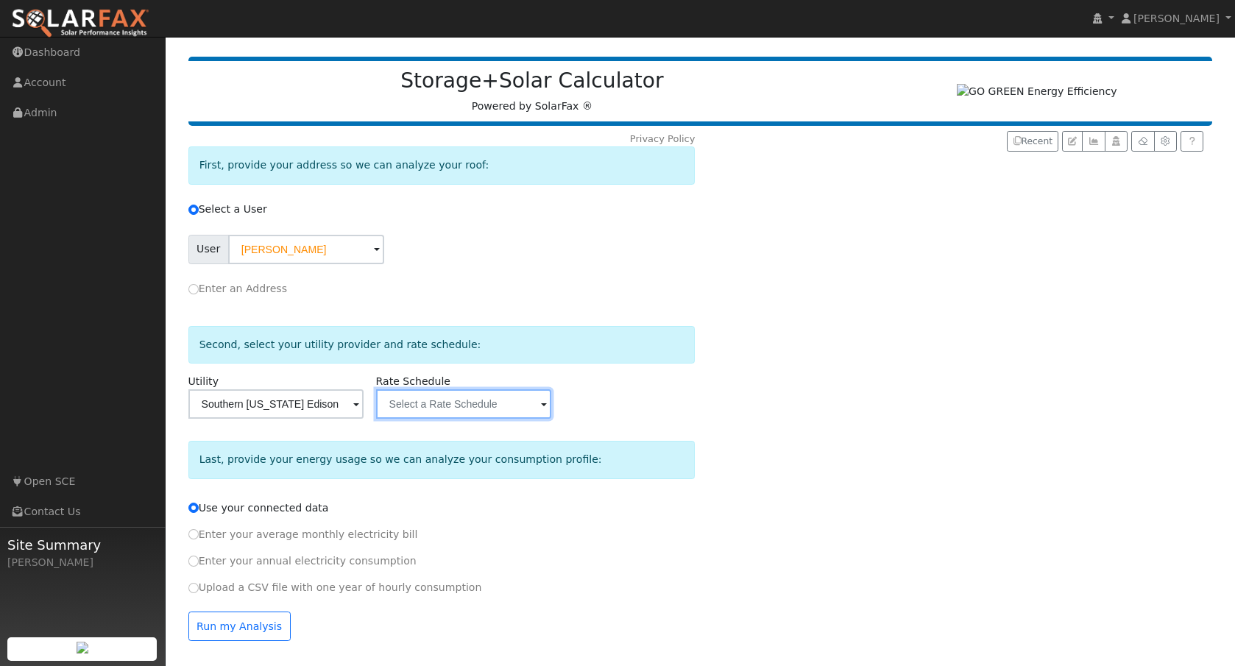
click at [534, 406] on input "text" at bounding box center [463, 403] width 175 height 29
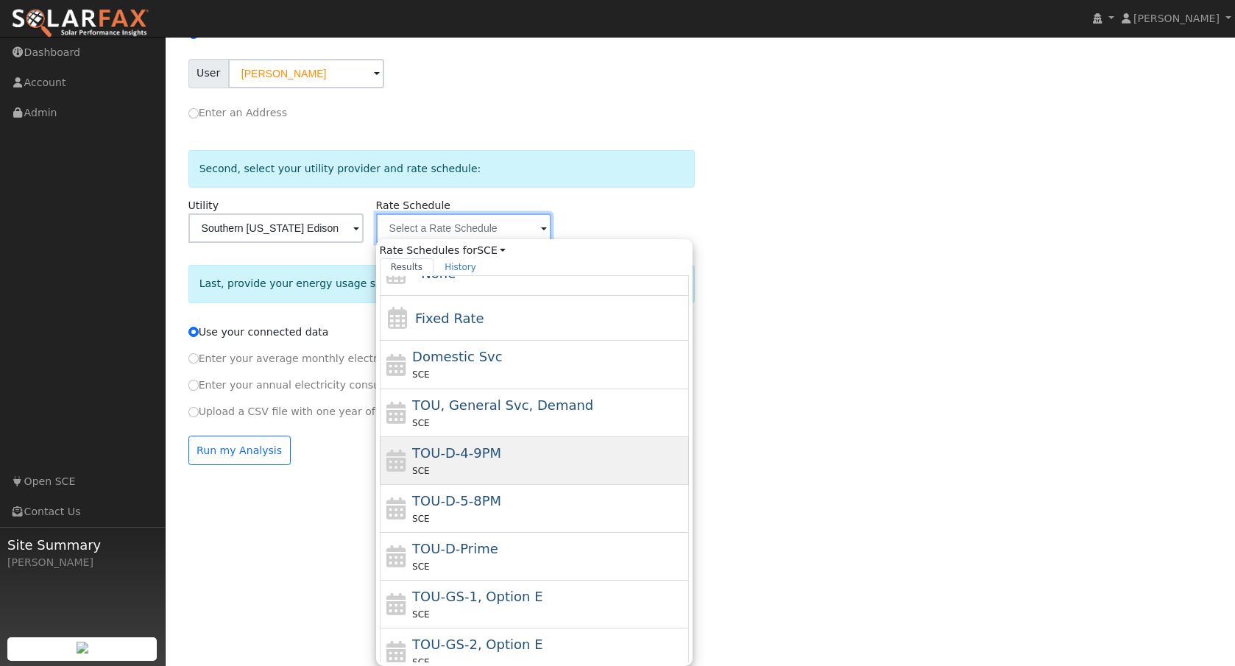
scroll to position [15, 0]
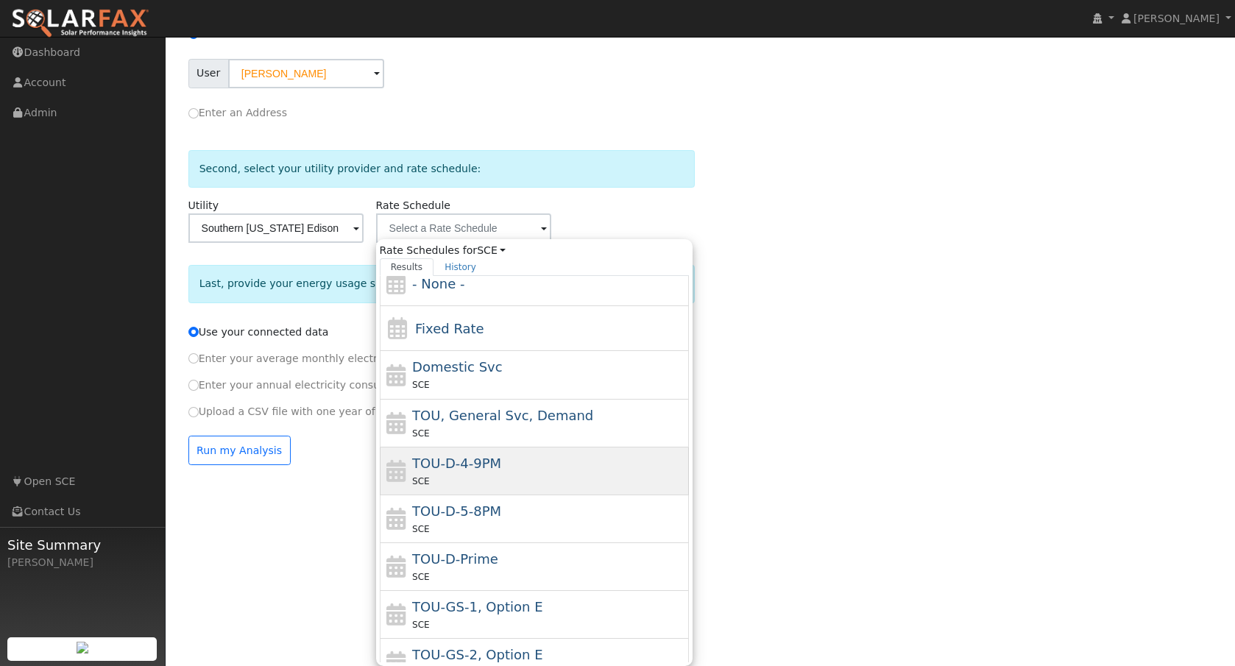
click at [518, 471] on div "TOU-D-4-9PM SCE" at bounding box center [548, 470] width 273 height 35
type input "TOU-D-4-9PM"
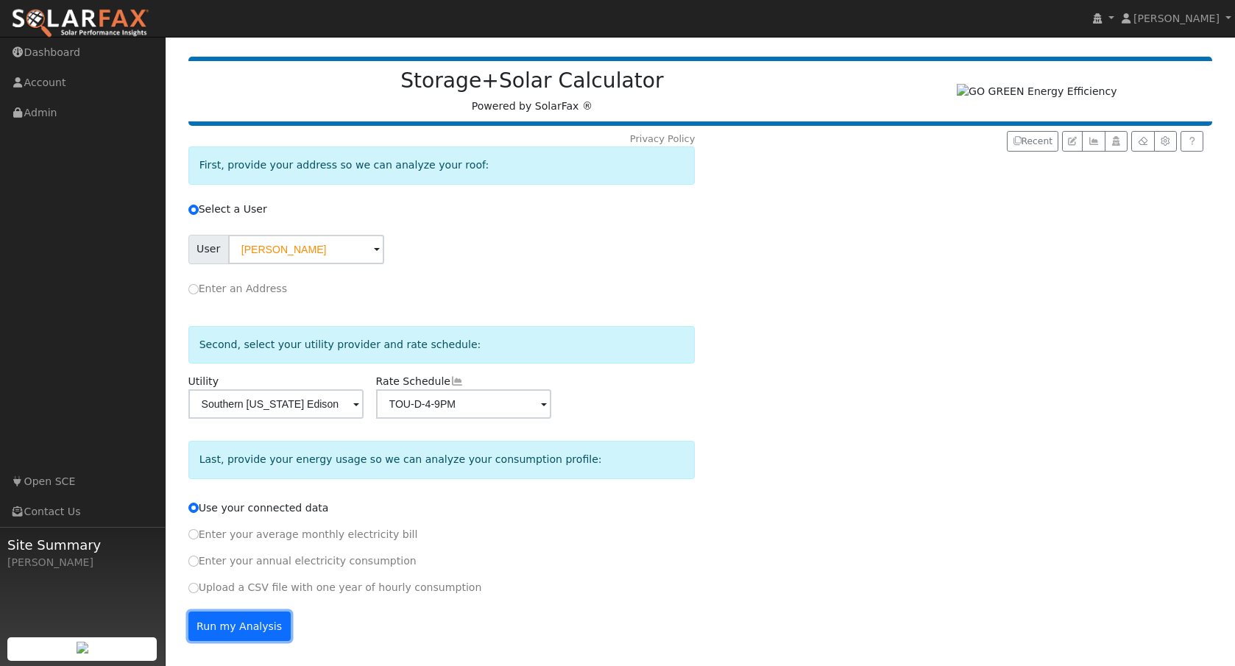
click at [210, 617] on button "Run my Analysis" at bounding box center [239, 626] width 102 height 29
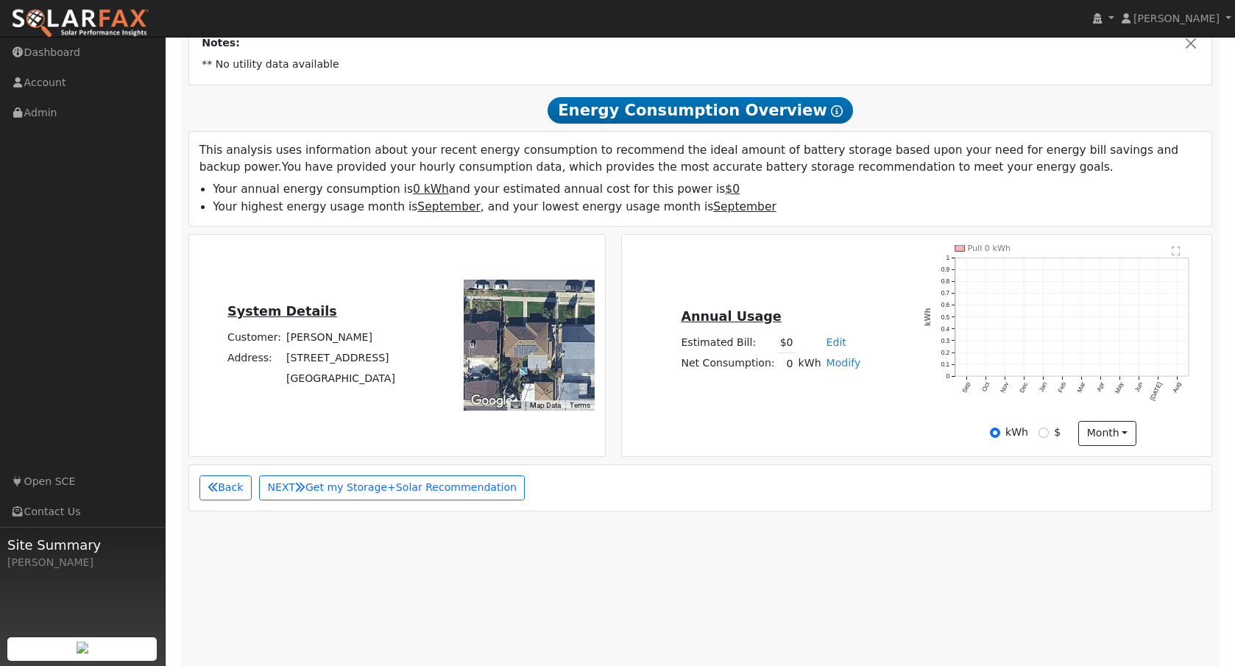
scroll to position [249, 0]
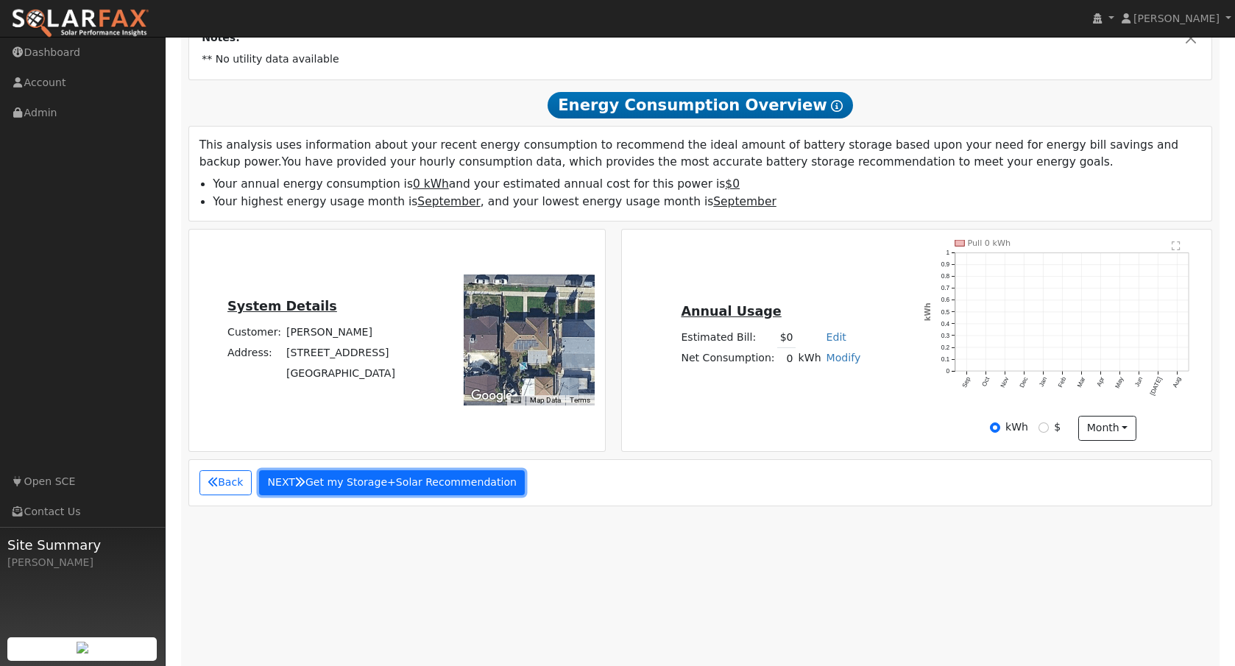
click at [459, 486] on button "NEXT Get my Storage+Solar Recommendation" at bounding box center [392, 482] width 266 height 25
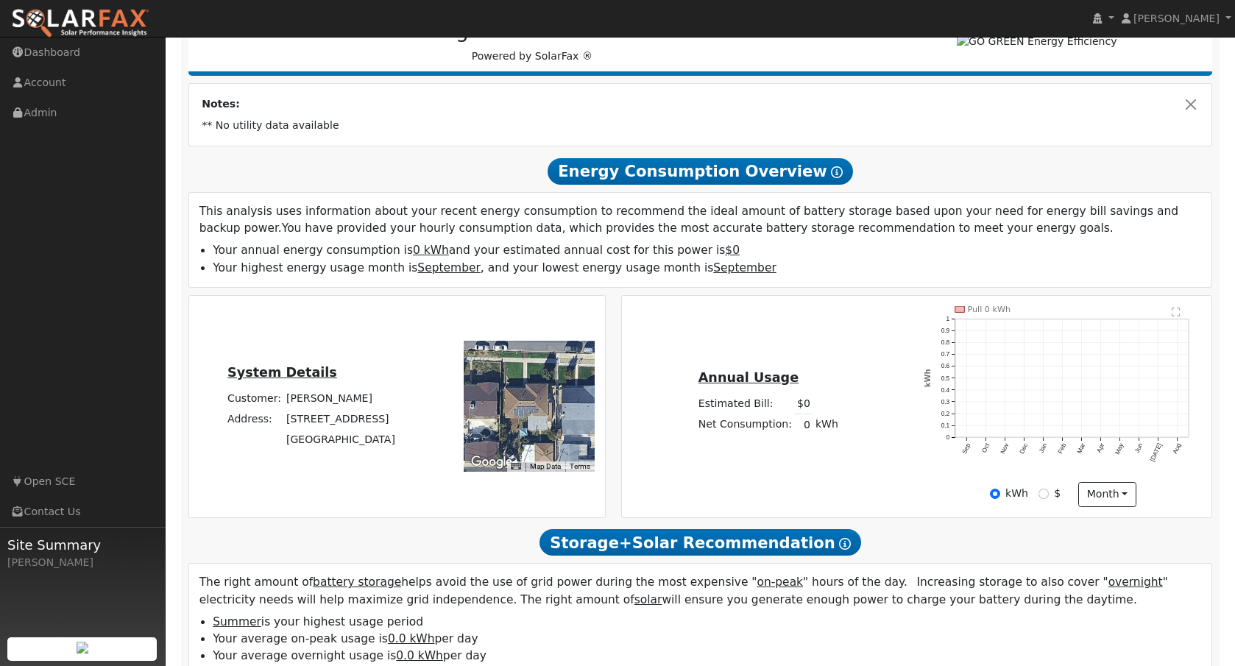
scroll to position [0, 0]
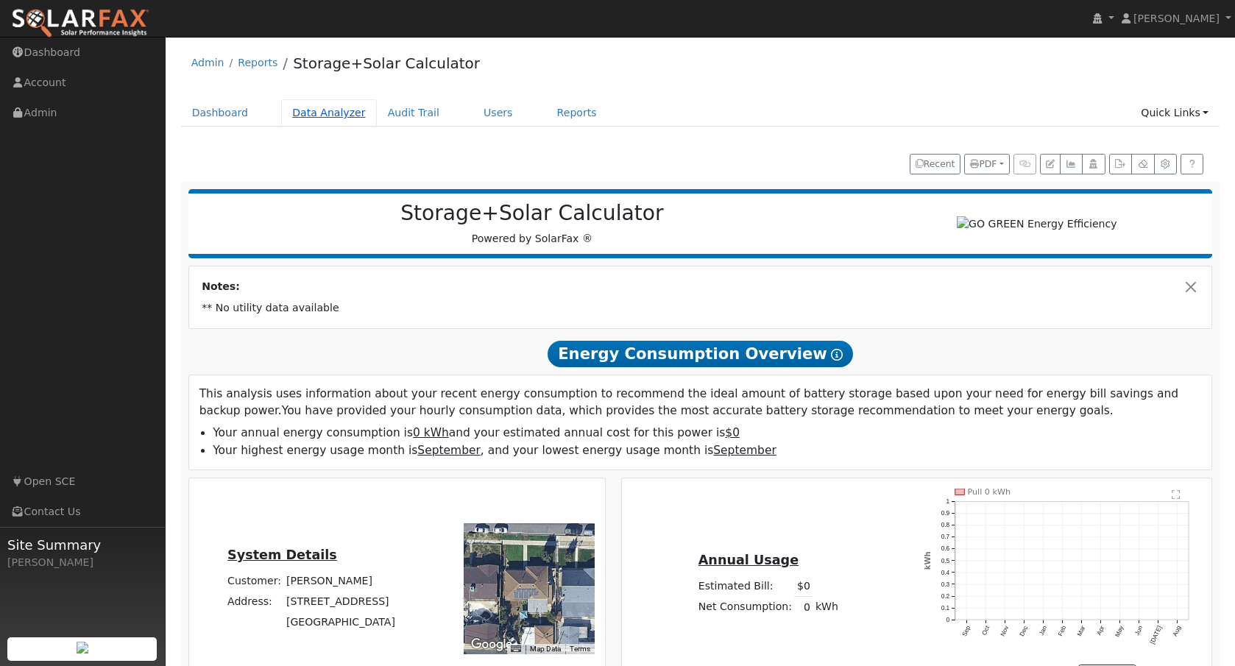
click at [320, 113] on link "Data Analyzer" at bounding box center [329, 112] width 96 height 27
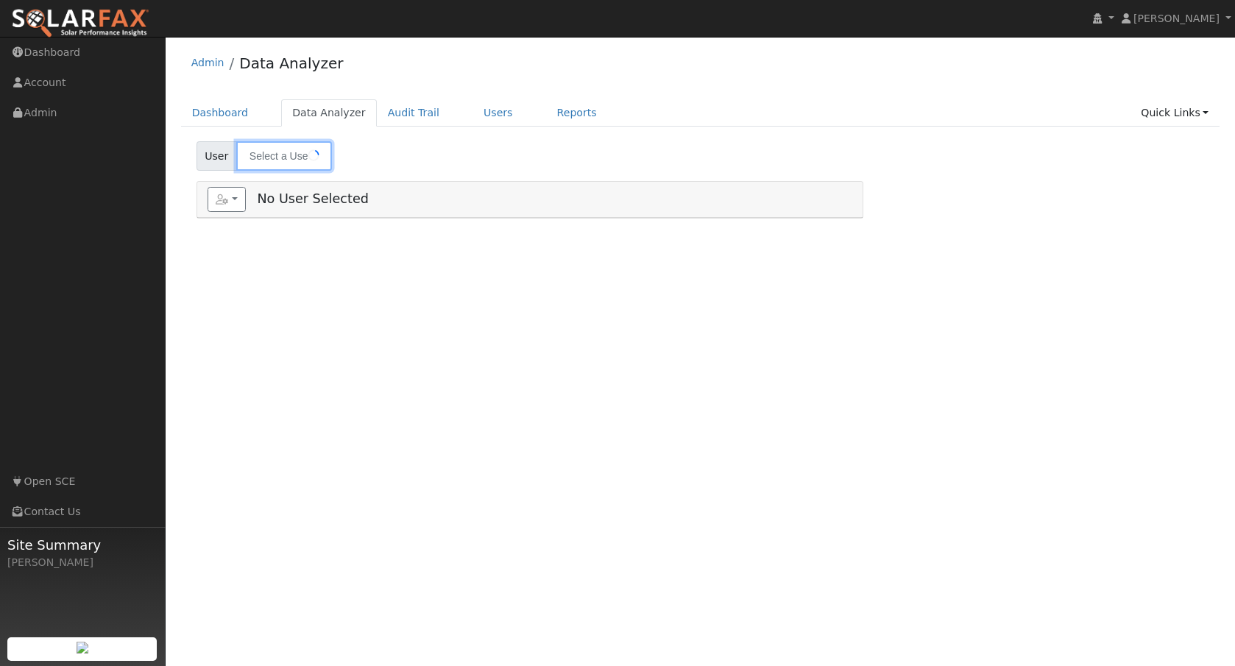
type input "[PERSON_NAME]"
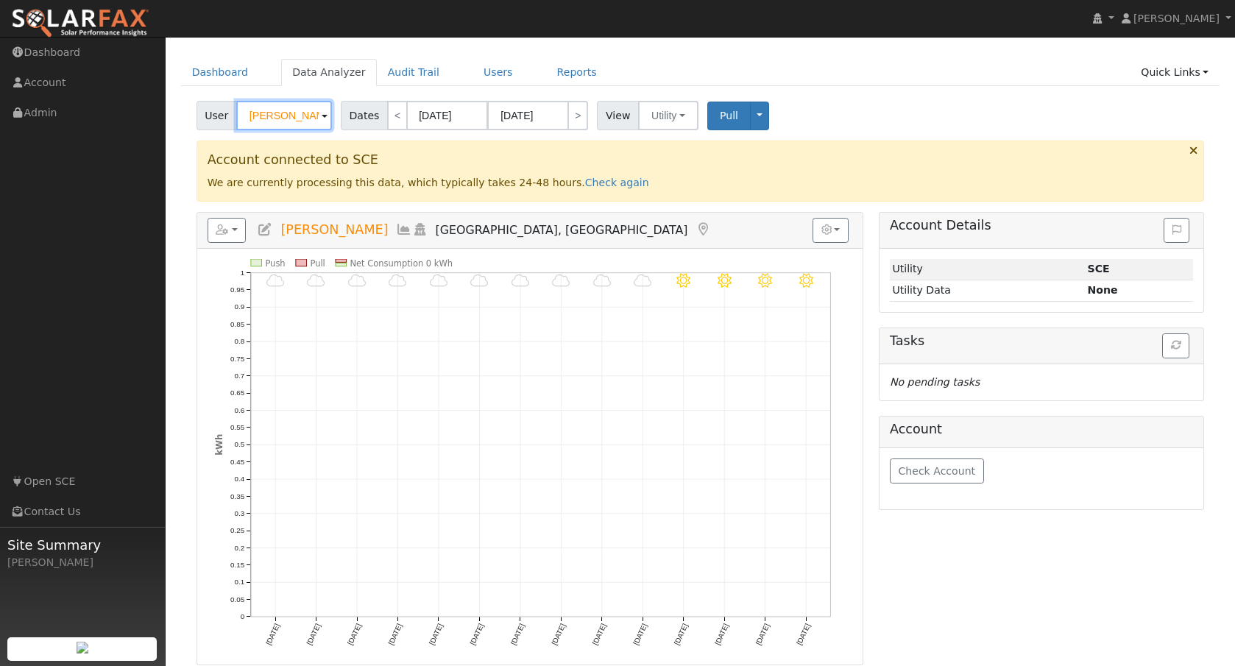
scroll to position [47, 0]
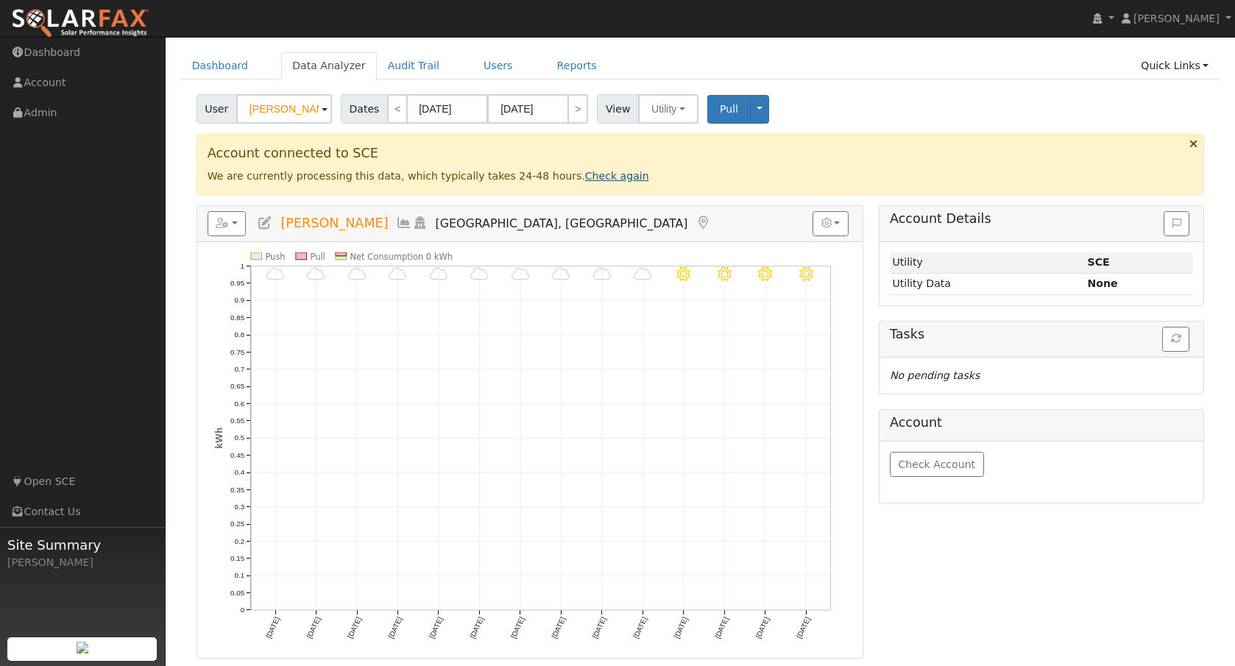
click at [600, 173] on link "Check again" at bounding box center [617, 176] width 64 height 12
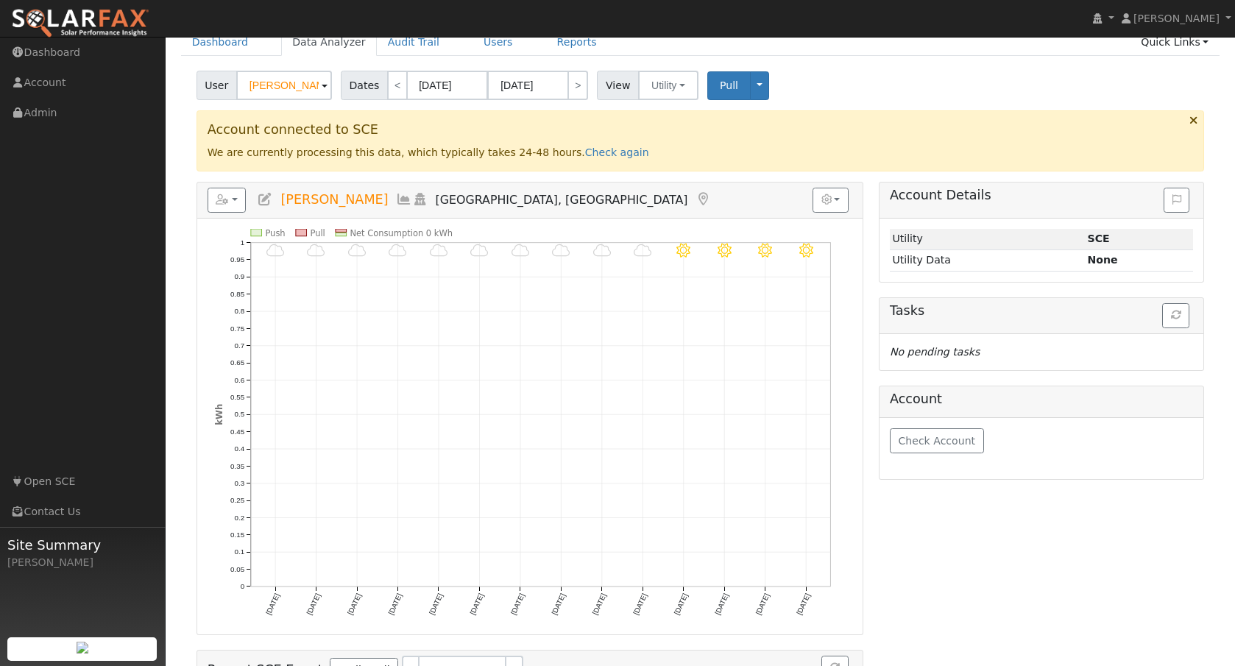
scroll to position [0, 0]
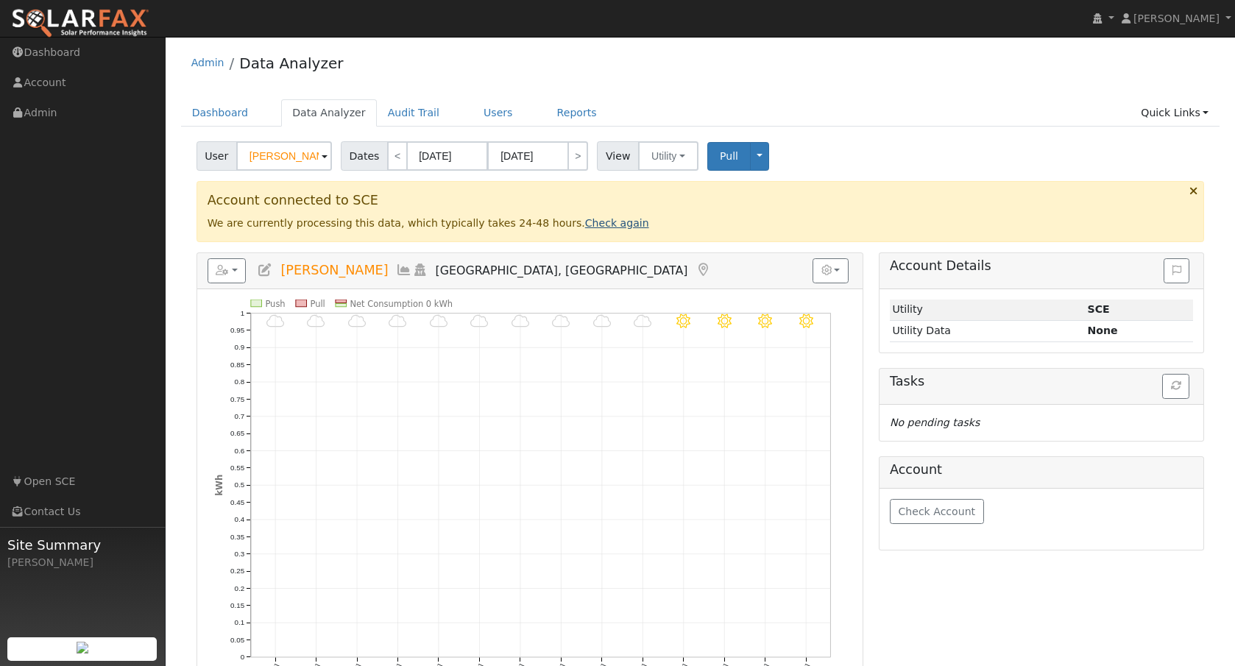
click at [599, 222] on link "Check again" at bounding box center [617, 223] width 64 height 12
click at [578, 231] on div "Account connected to SCE We are currently processing this data, which typically…" at bounding box center [701, 211] width 1008 height 60
click at [593, 223] on link "Check again" at bounding box center [617, 223] width 64 height 12
click at [592, 222] on link "Check again" at bounding box center [617, 223] width 64 height 12
